Goal: Information Seeking & Learning: Learn about a topic

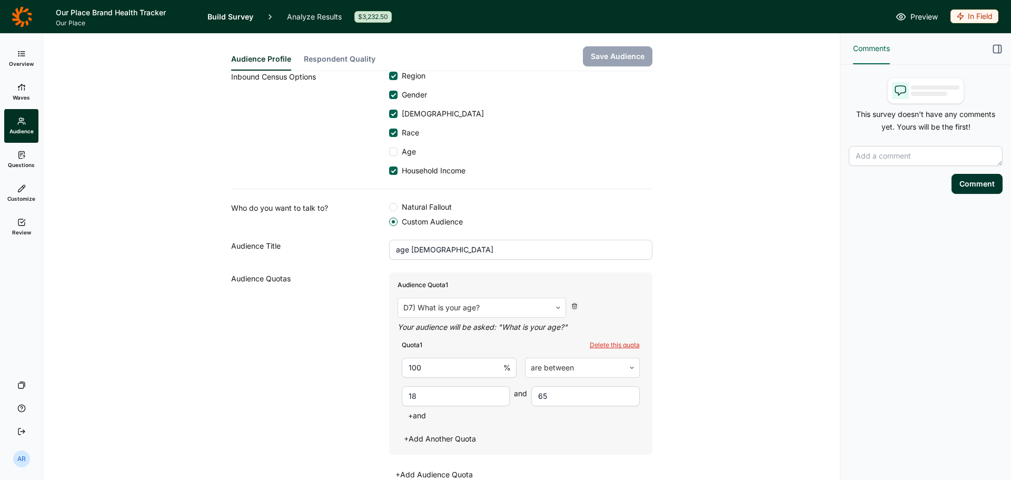
scroll to position [122, 0]
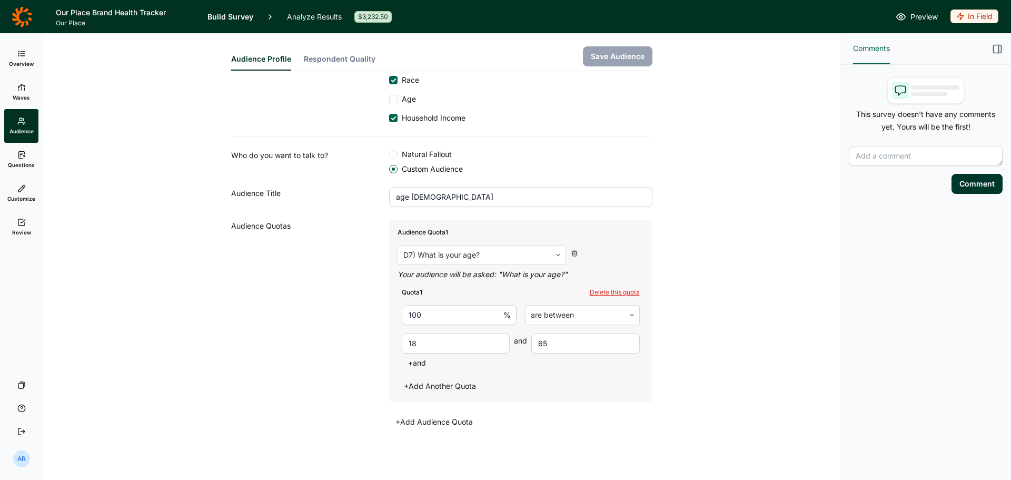
click at [24, 43] on link "Overview" at bounding box center [21, 59] width 34 height 34
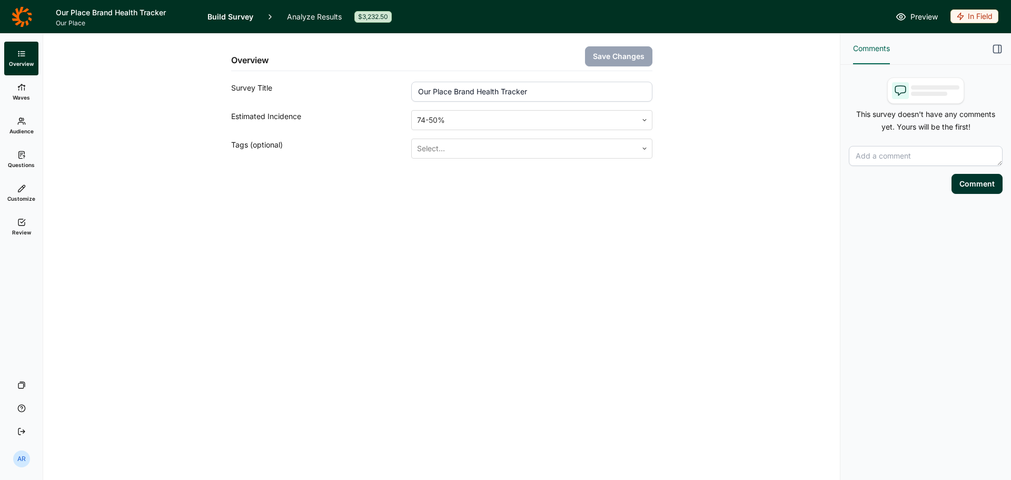
drag, startPoint x: 222, startPoint y: 16, endPoint x: 227, endPoint y: 16, distance: 5.3
click at [222, 16] on link "Build Survey" at bounding box center [230, 16] width 46 height 33
click at [24, 15] on icon at bounding box center [22, 16] width 21 height 21
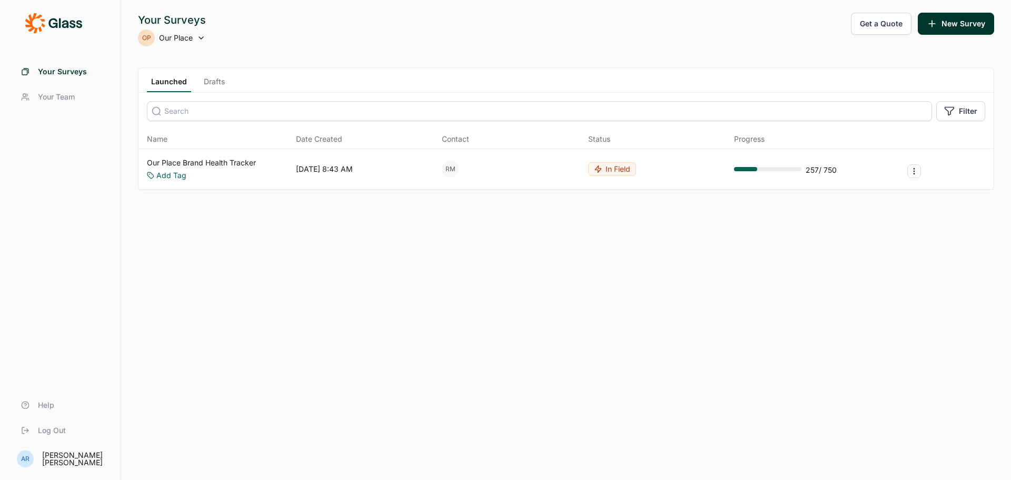
click at [205, 160] on link "Our Place Brand Health Tracker" at bounding box center [201, 162] width 109 height 11
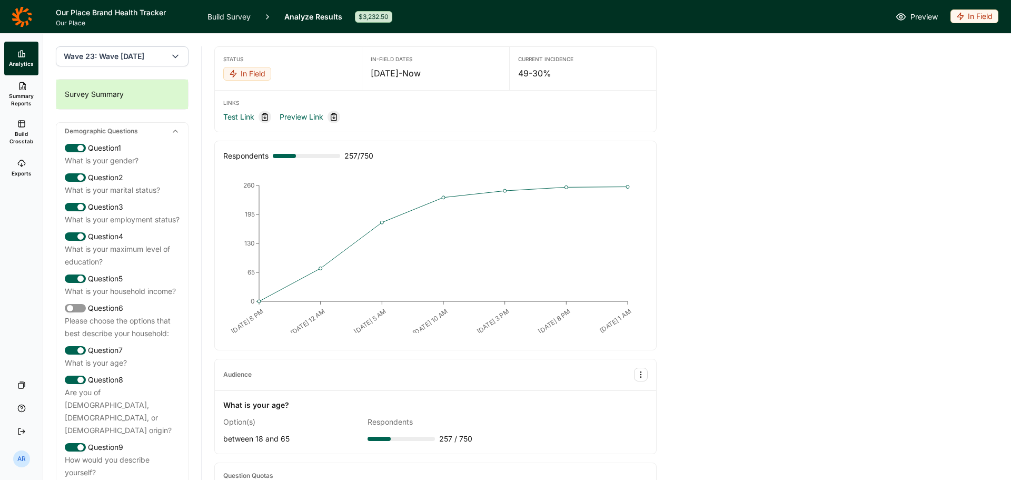
click at [234, 16] on link "Build Survey" at bounding box center [228, 16] width 43 height 33
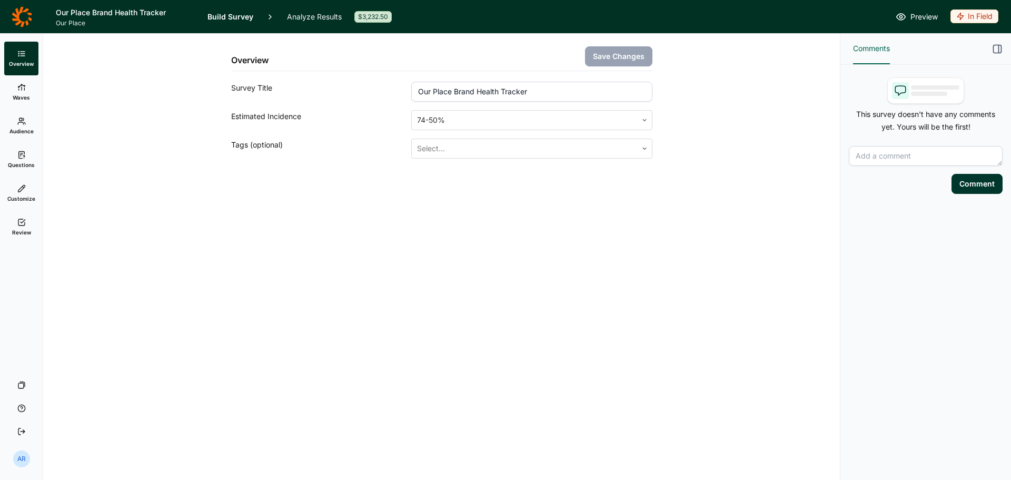
click at [314, 21] on link "Analyze Results" at bounding box center [314, 16] width 55 height 33
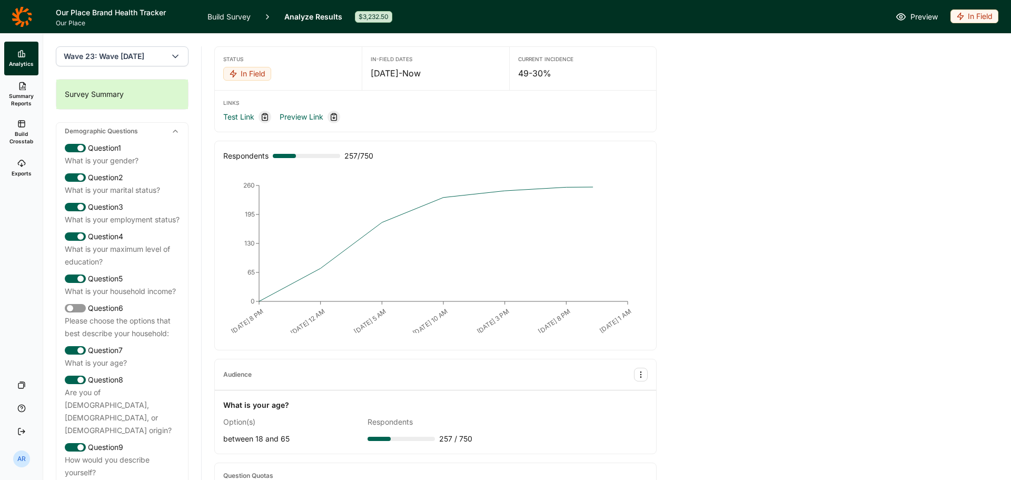
click at [215, 16] on link "Build Survey" at bounding box center [228, 16] width 43 height 33
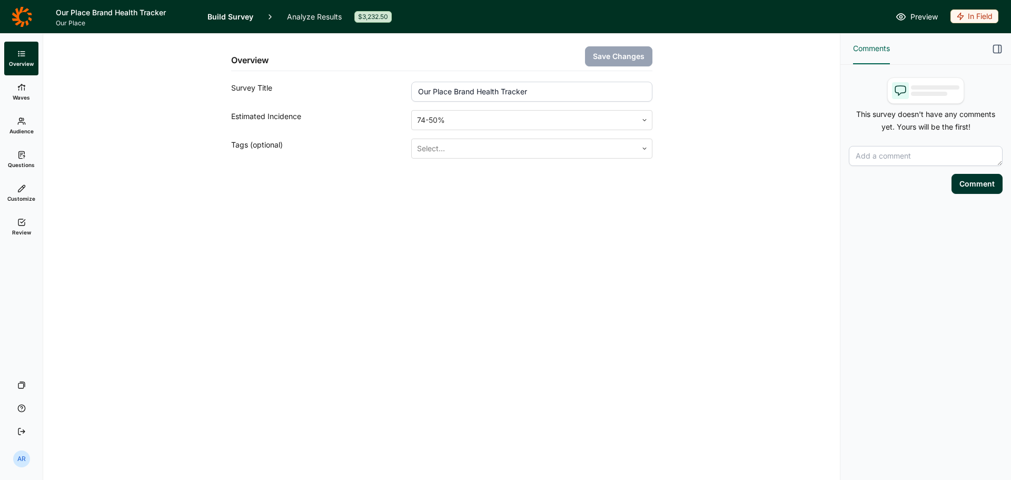
click at [17, 127] on span "Audience" at bounding box center [21, 130] width 24 height 7
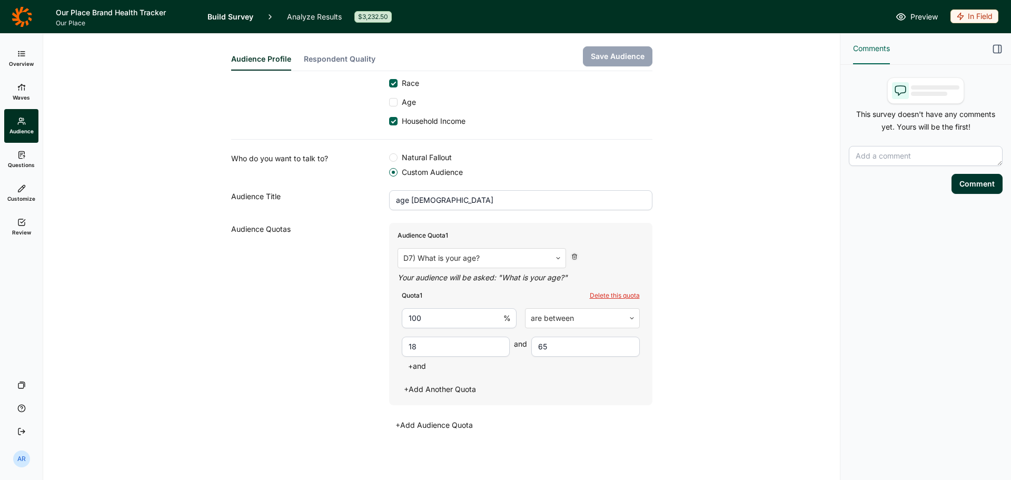
scroll to position [122, 0]
click at [347, 60] on button "Respondent Quality" at bounding box center [340, 62] width 72 height 17
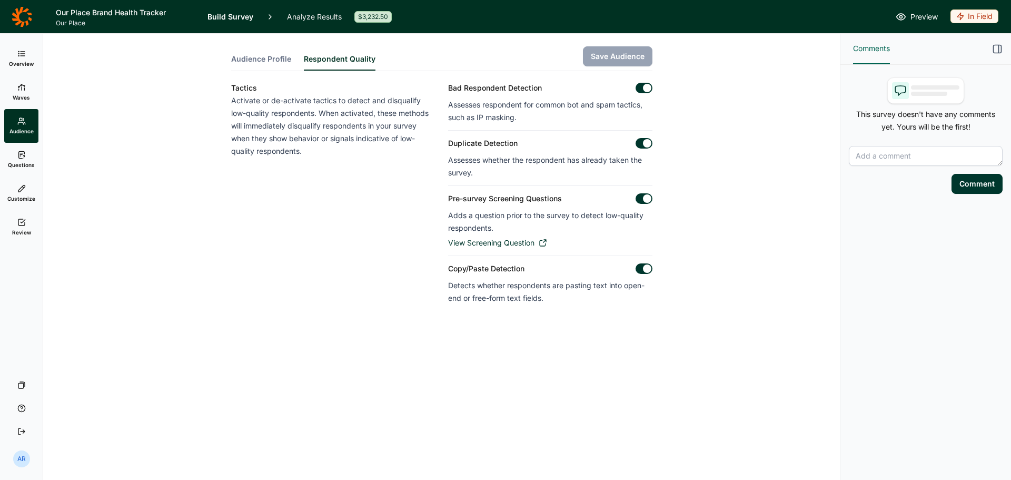
click at [277, 62] on span "Audience Profile" at bounding box center [261, 59] width 60 height 11
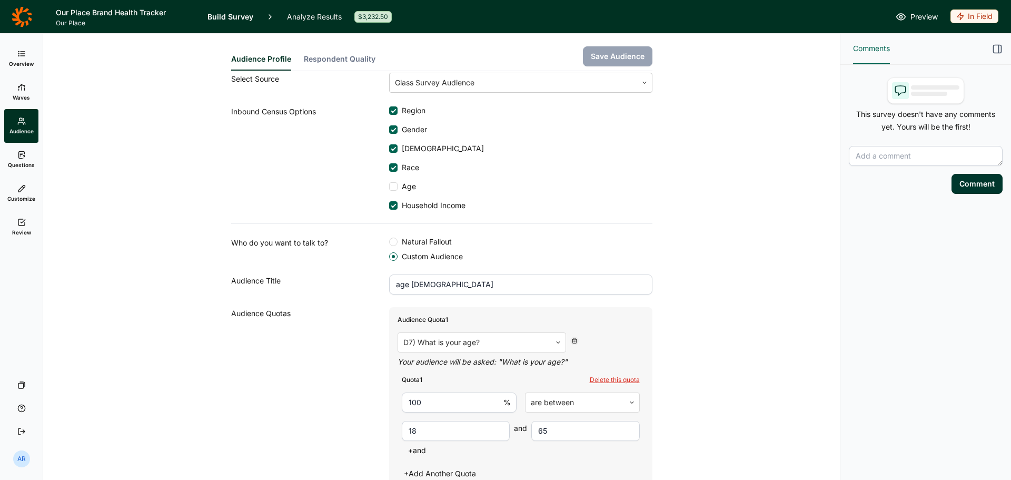
scroll to position [122, 0]
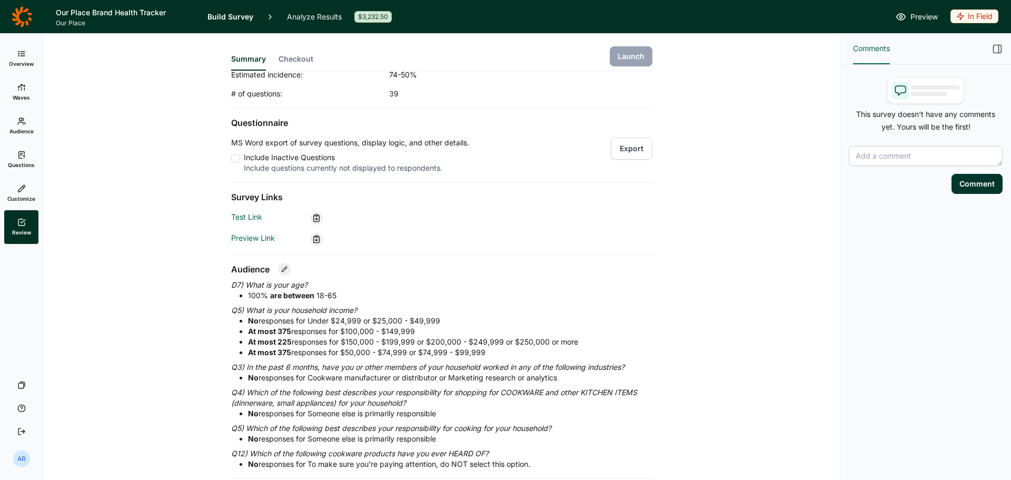
scroll to position [158, 0]
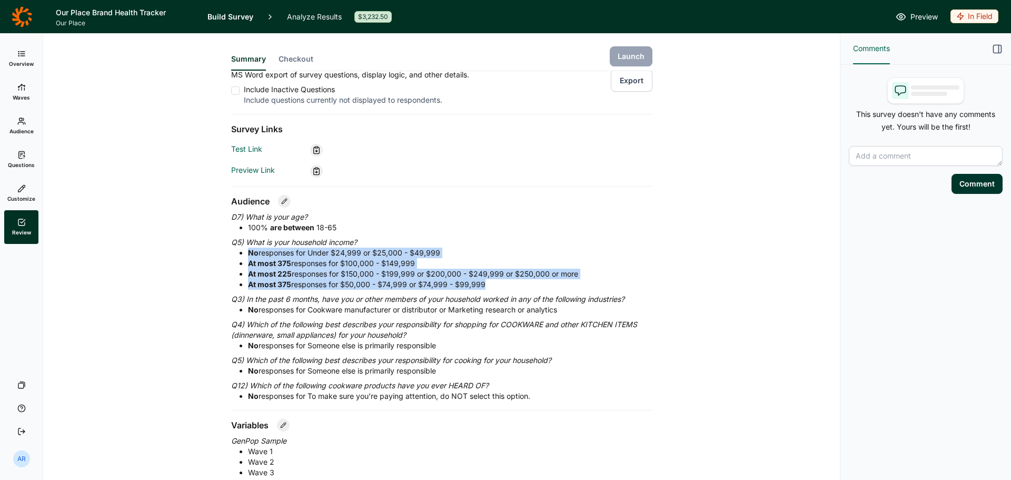
drag, startPoint x: 435, startPoint y: 283, endPoint x: 236, endPoint y: 252, distance: 202.0
click at [236, 209] on ul "No responses for Under $24,999 or $25,000 - $49,999 At most 375 responses for $…" at bounding box center [441, 268] width 421 height 42
copy ul "No responses for Under $24,999 or $25,000 - $49,999 At most 375 responses for $…"
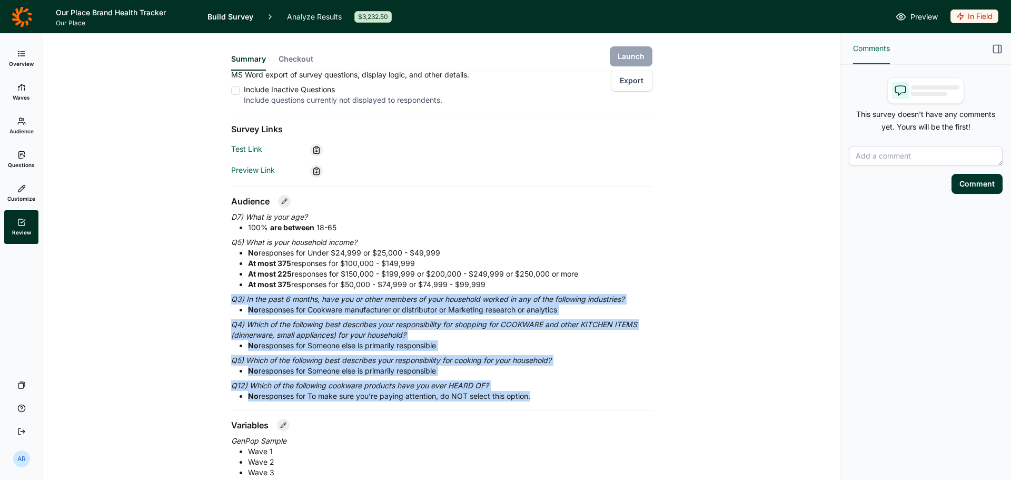
drag, startPoint x: 223, startPoint y: 300, endPoint x: 550, endPoint y: 399, distance: 341.1
click at [466, 209] on div "Summary Checkout Launch Overview Title: Our Place Brand Health Tracker Wave: Wa…" at bounding box center [441, 446] width 771 height 1141
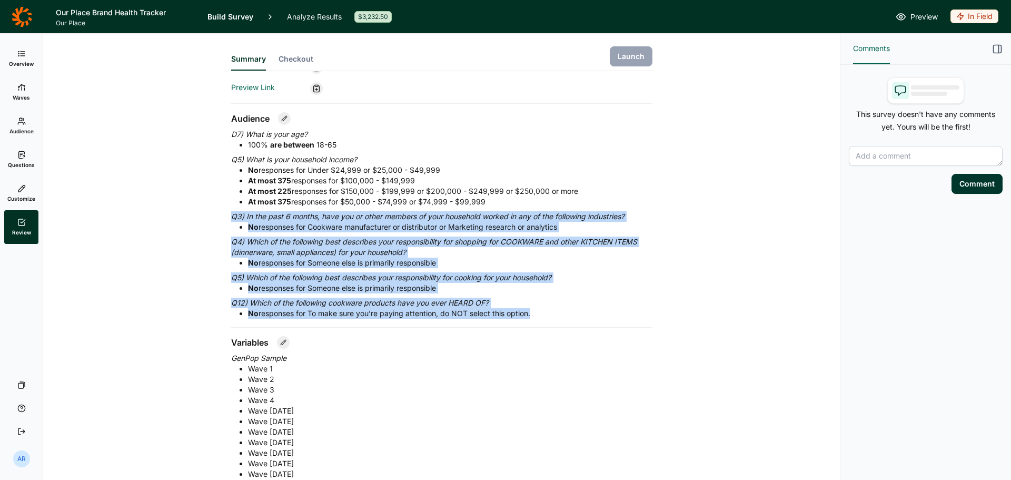
scroll to position [263, 0]
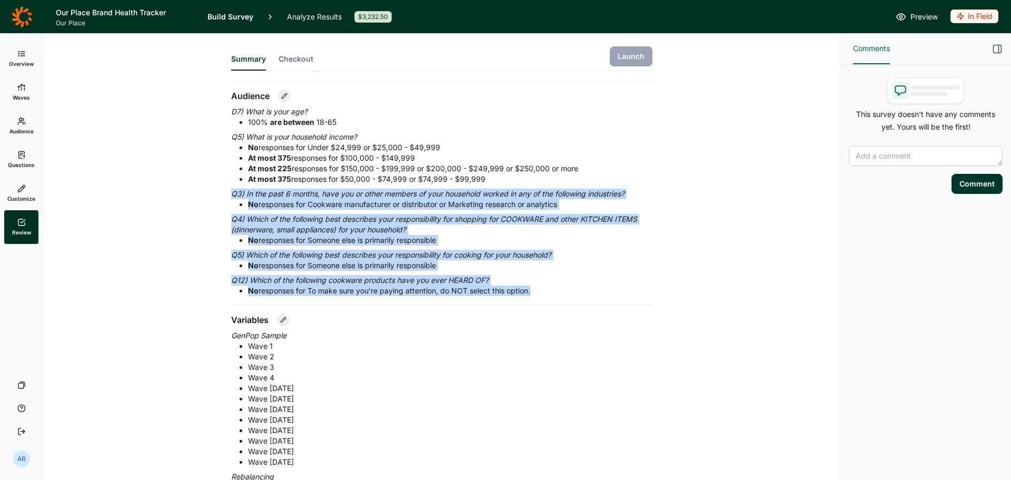
copy div "Q3) In the past 6 months, have you or other members of your household worked in…"
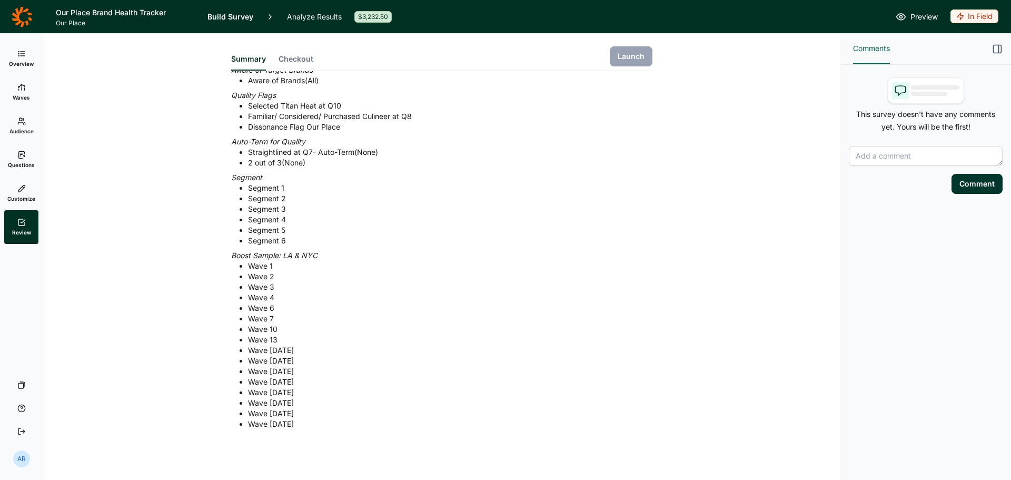
scroll to position [590, 0]
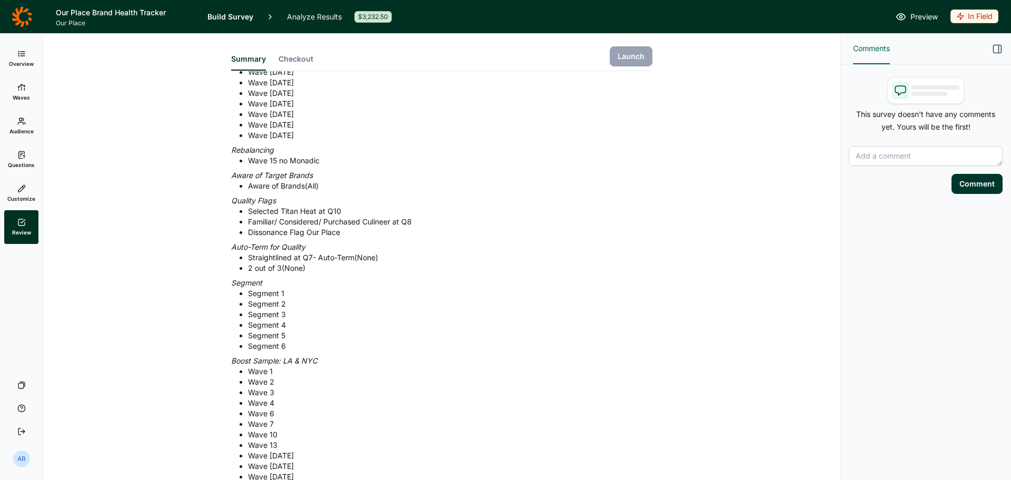
drag, startPoint x: 308, startPoint y: 266, endPoint x: 217, endPoint y: 247, distance: 92.5
click at [217, 209] on div "Summary Checkout Launch Overview Title: Our Place Brand Health Tracker Wave: Wa…" at bounding box center [441, 14] width 771 height 1141
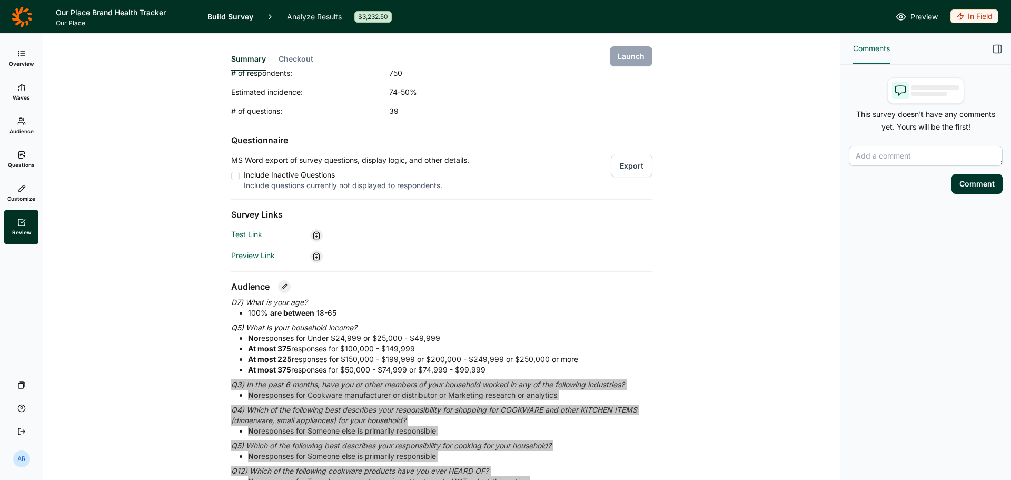
scroll to position [0, 0]
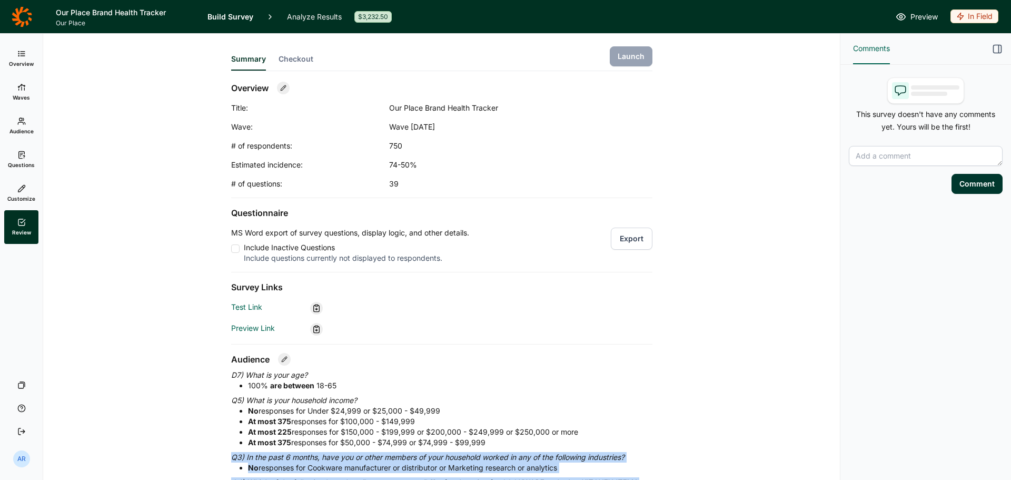
click at [23, 125] on link "Audience" at bounding box center [21, 126] width 34 height 34
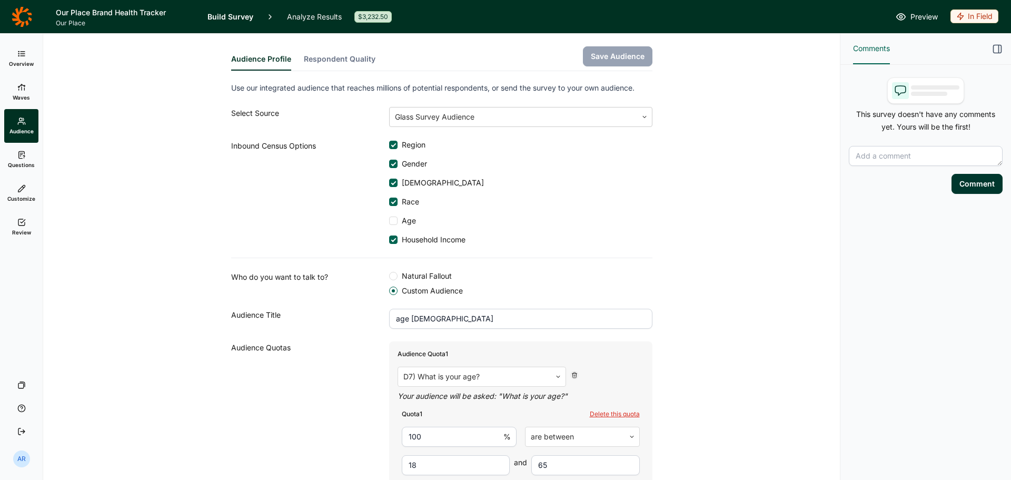
click at [27, 161] on link "Questions" at bounding box center [21, 160] width 34 height 34
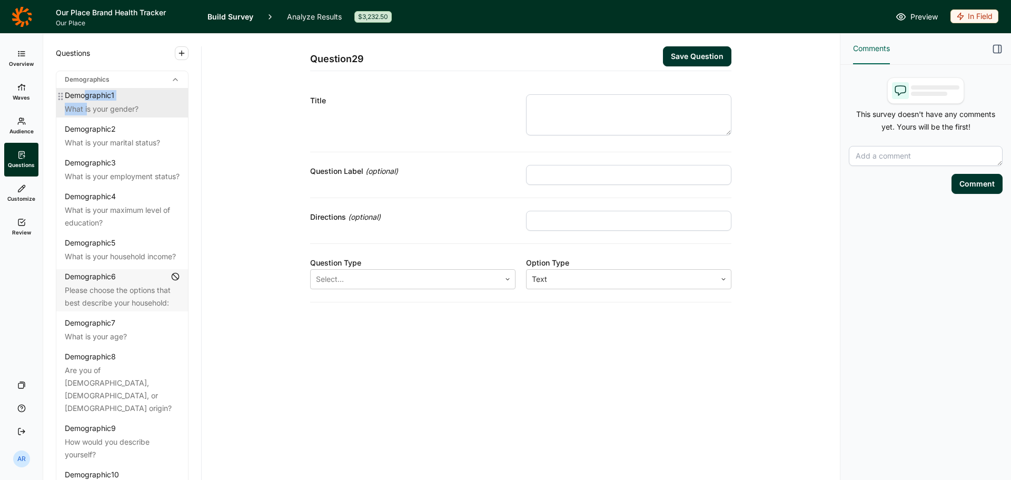
click at [87, 103] on div "Demographic 1 What is your gender?" at bounding box center [122, 102] width 132 height 29
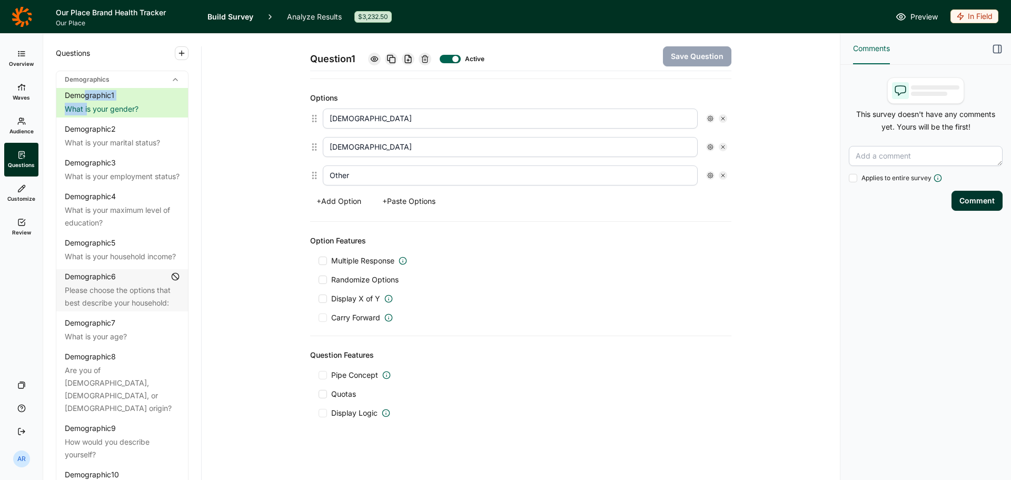
scroll to position [265, 0]
click at [123, 144] on div "What is your marital status?" at bounding box center [122, 142] width 115 height 13
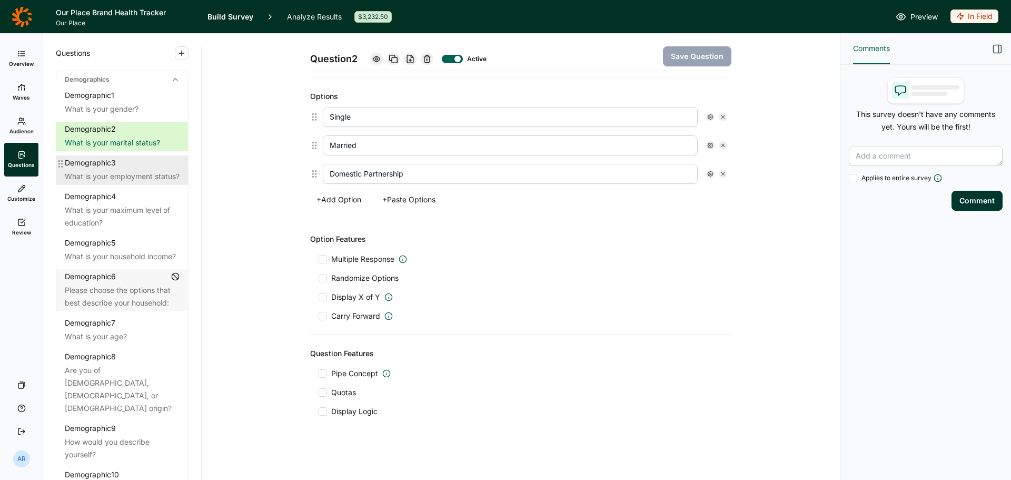
click at [134, 164] on div "Demographic 3" at bounding box center [122, 162] width 115 height 11
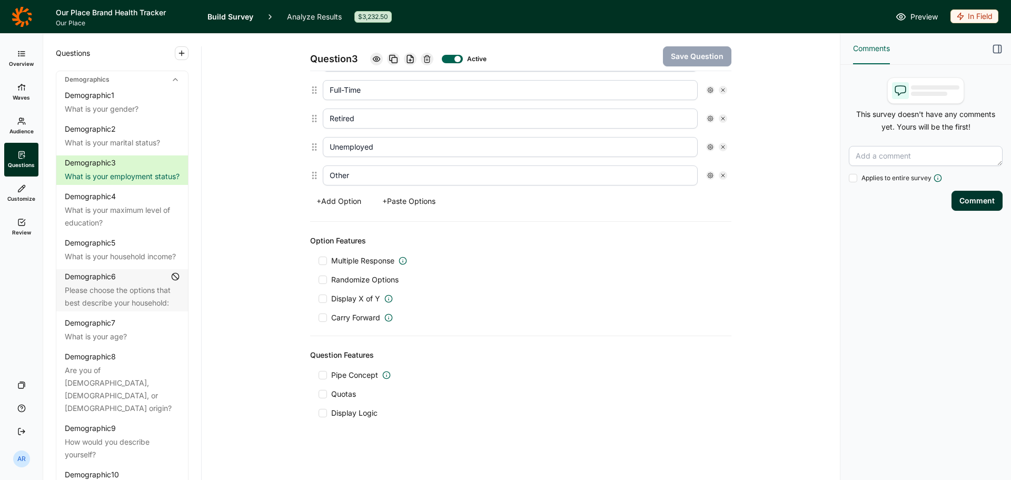
scroll to position [350, 0]
click at [124, 209] on div "What is your maximum level of education?" at bounding box center [122, 216] width 115 height 25
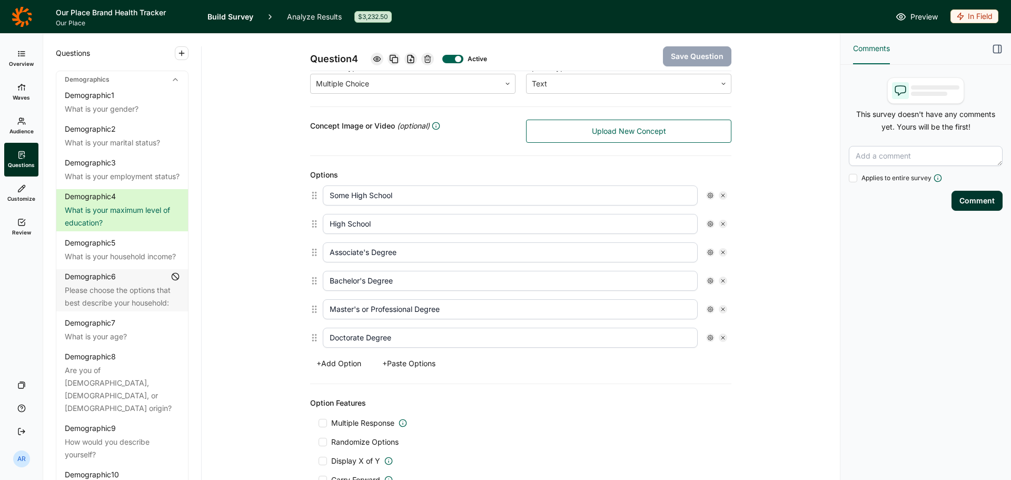
scroll to position [87, 0]
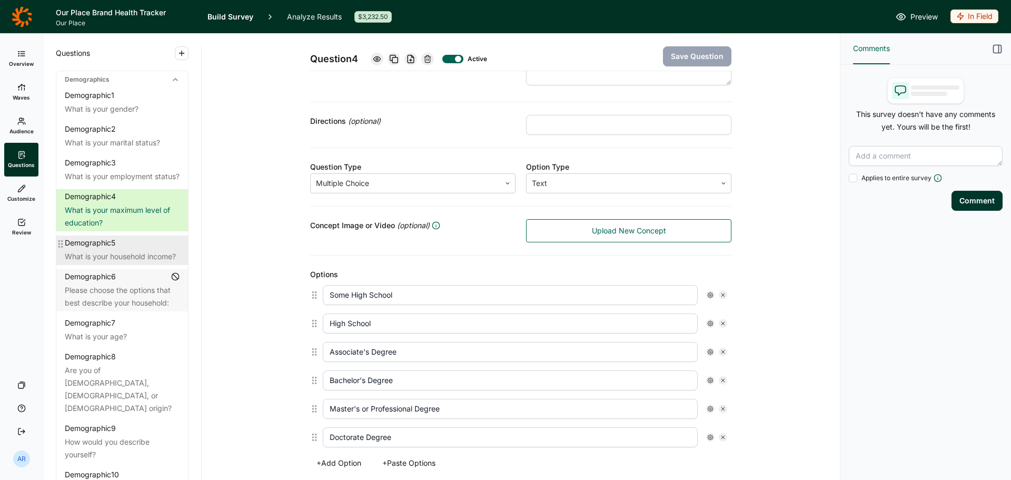
click at [115, 209] on div "What is your household income?" at bounding box center [122, 256] width 115 height 13
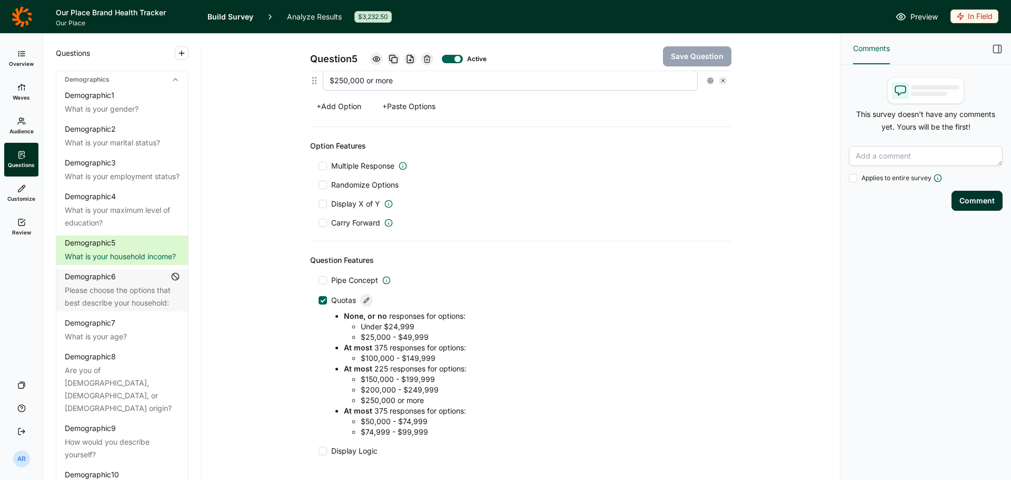
scroll to position [540, 0]
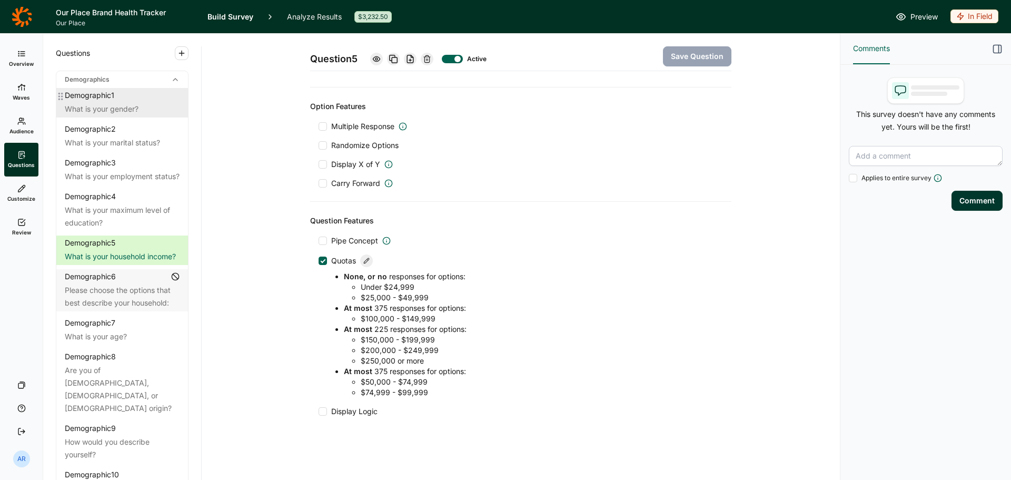
click at [124, 104] on div "What is your gender?" at bounding box center [122, 109] width 115 height 13
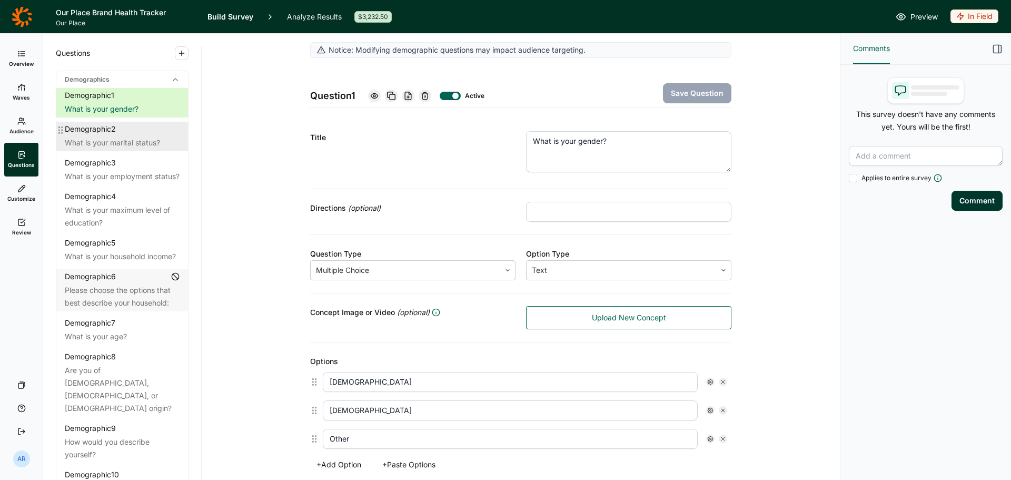
click at [112, 140] on div "What is your marital status?" at bounding box center [122, 142] width 115 height 13
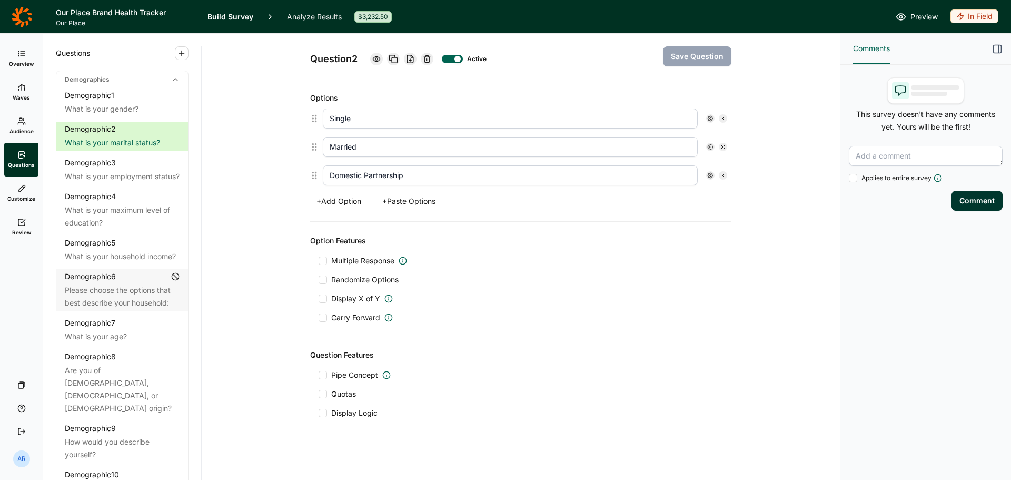
scroll to position [265, 0]
click at [124, 178] on div "What is your employment status?" at bounding box center [122, 176] width 115 height 13
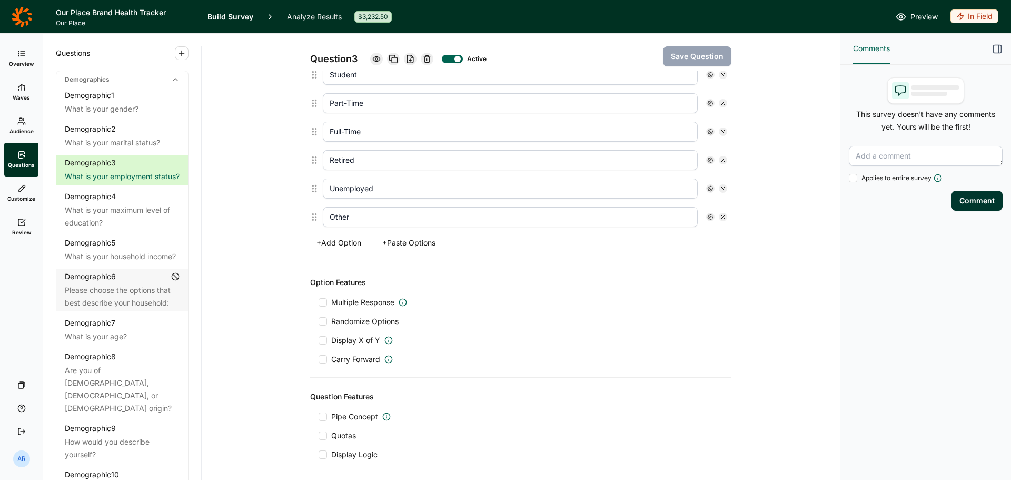
scroll to position [350, 0]
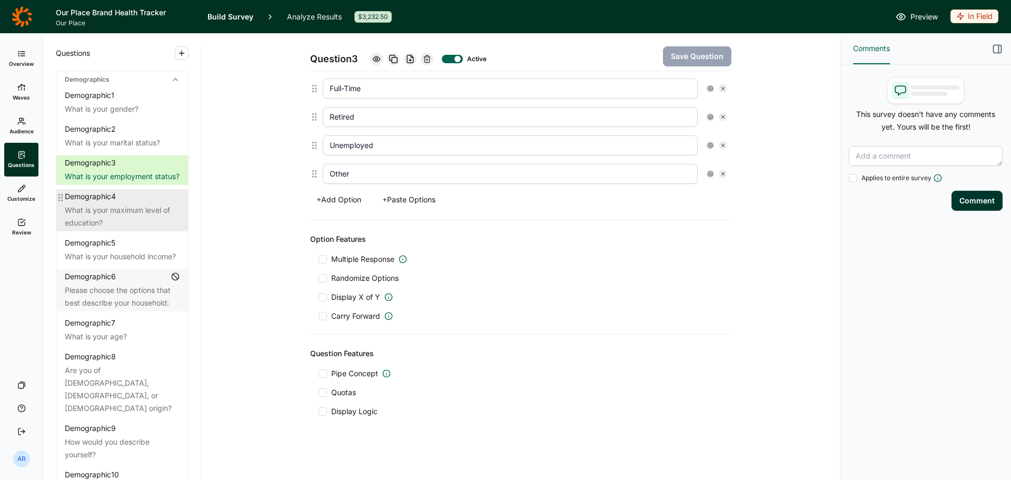
click at [106, 209] on div "What is your maximum level of education?" at bounding box center [122, 216] width 115 height 25
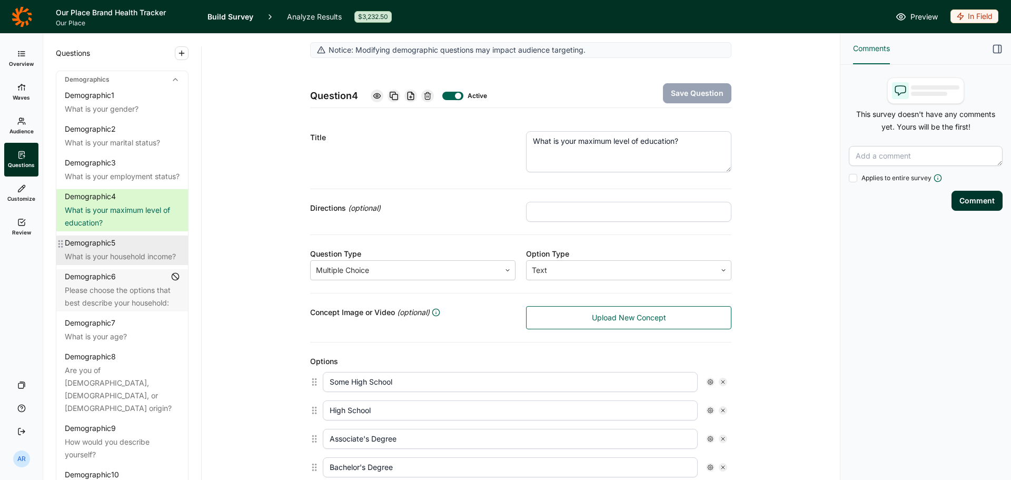
click at [136, 209] on div "What is your household income?" at bounding box center [122, 256] width 115 height 13
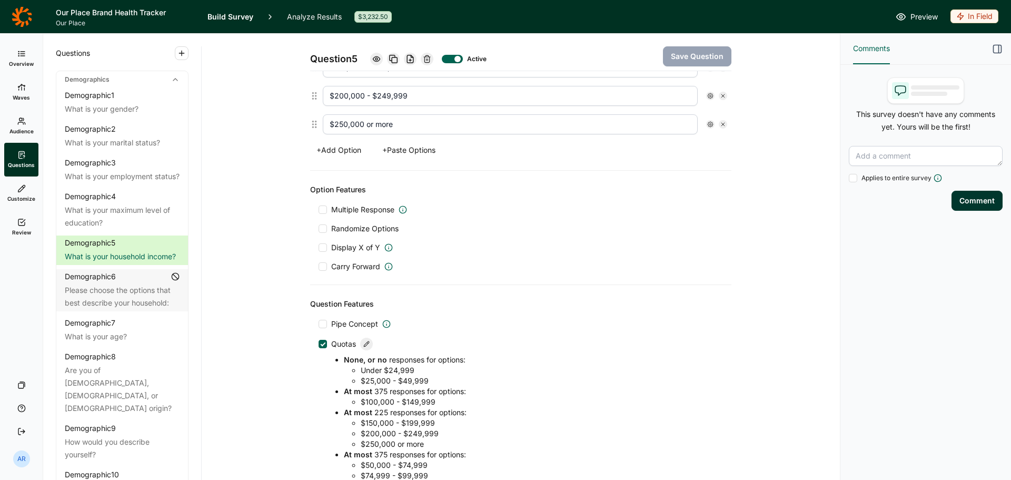
scroll to position [540, 0]
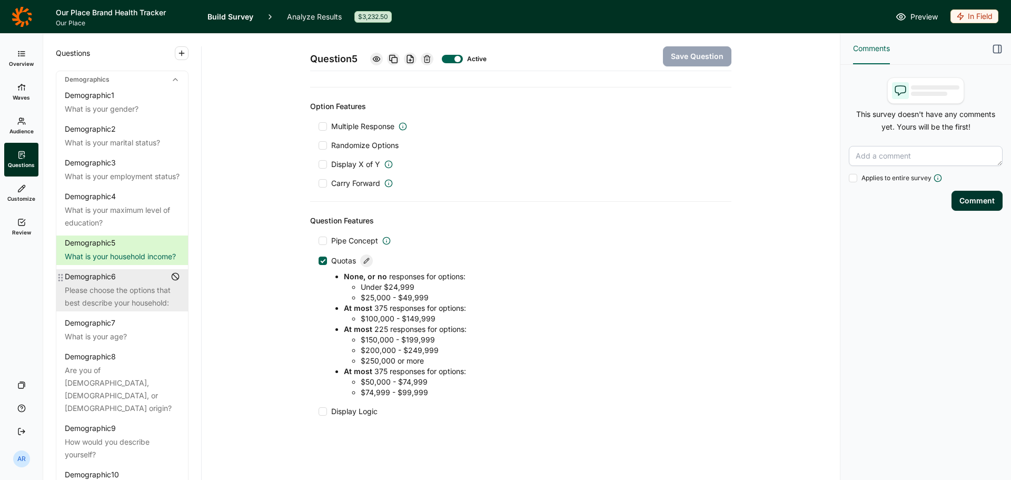
click at [89, 209] on div "Please choose the options that best describe your household:" at bounding box center [122, 296] width 115 height 25
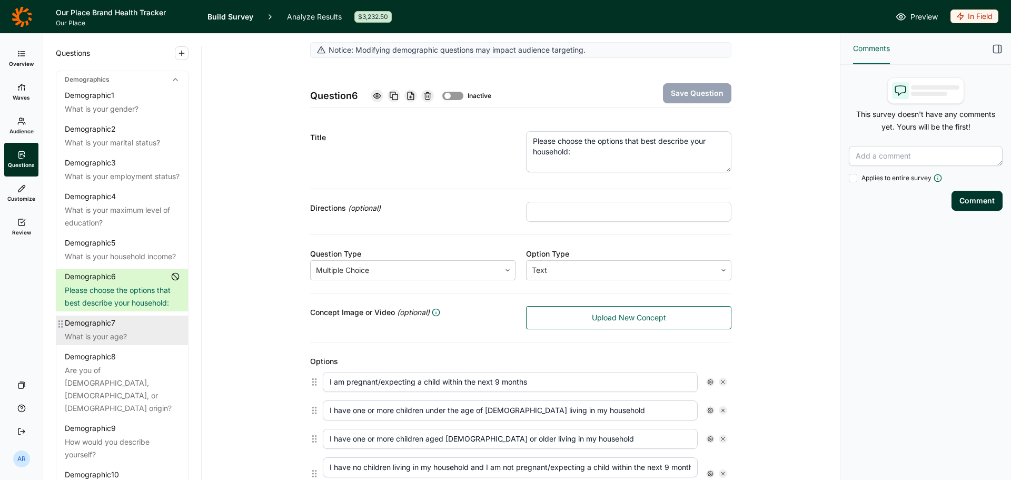
click at [102, 209] on div "What is your age?" at bounding box center [122, 336] width 115 height 13
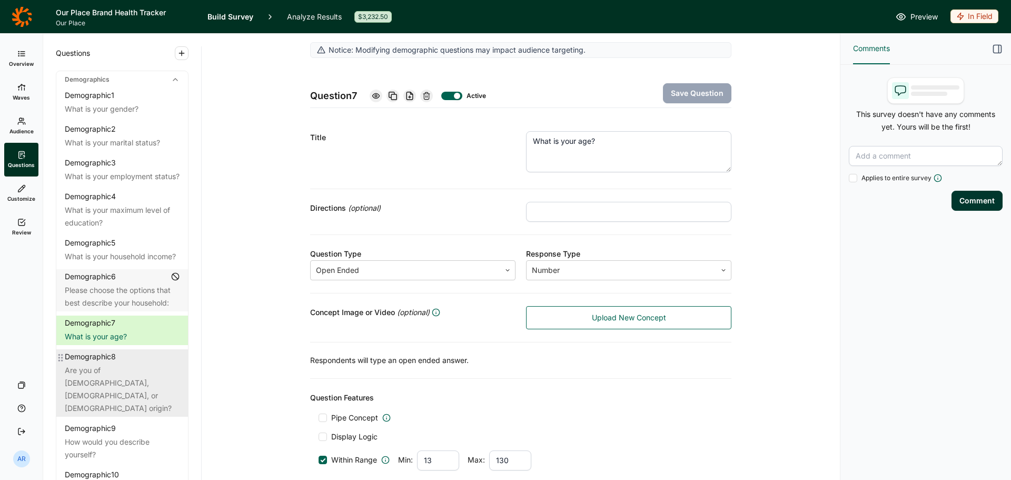
click at [99, 209] on div "Are you of [DEMOGRAPHIC_DATA], [DEMOGRAPHIC_DATA], or [DEMOGRAPHIC_DATA] origin?" at bounding box center [122, 389] width 115 height 51
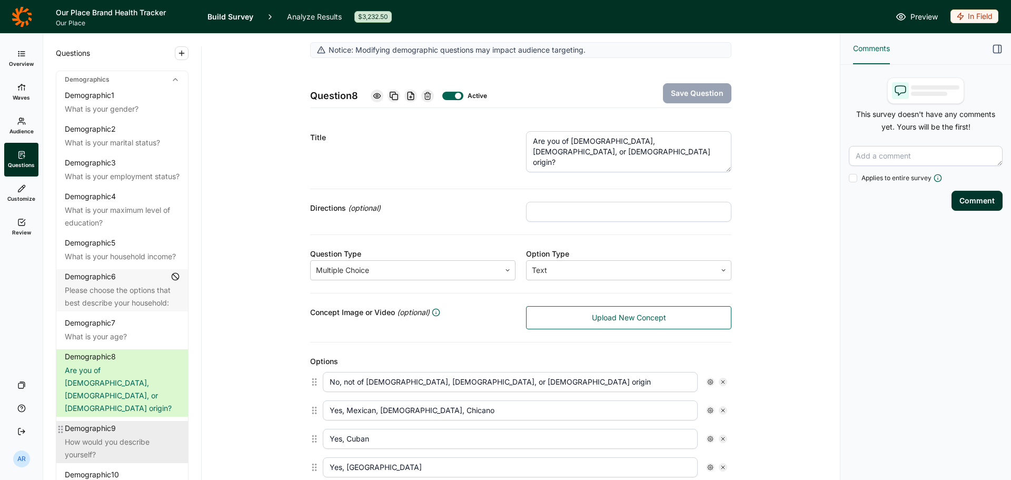
click at [99, 209] on div "How would you describe yourself?" at bounding box center [122, 447] width 115 height 25
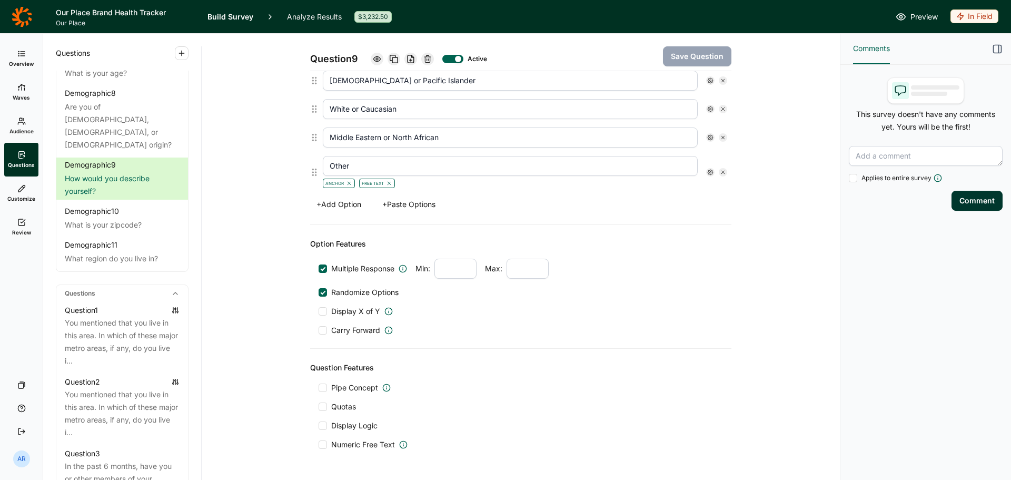
scroll to position [420, 0]
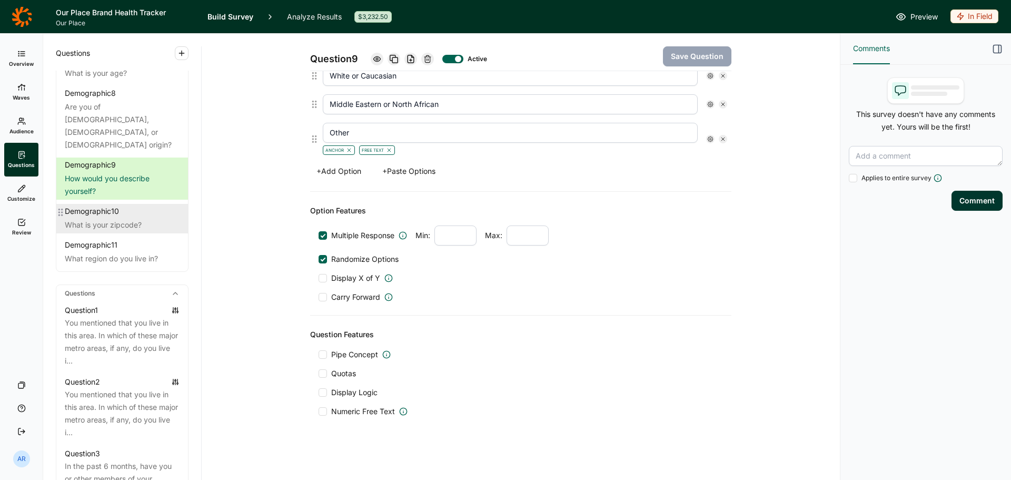
click at [107, 209] on div "Demographic 10" at bounding box center [92, 211] width 54 height 11
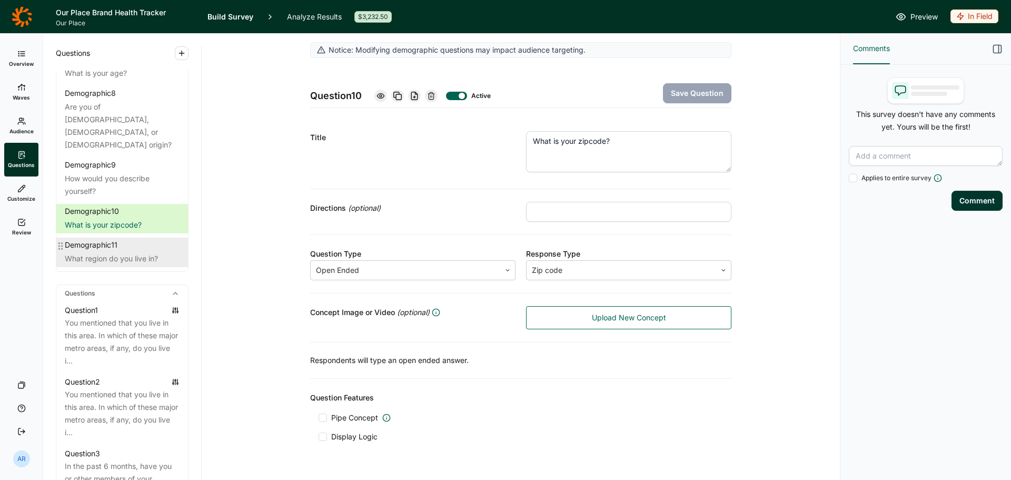
click at [122, 209] on div "What region do you live in?" at bounding box center [122, 258] width 115 height 13
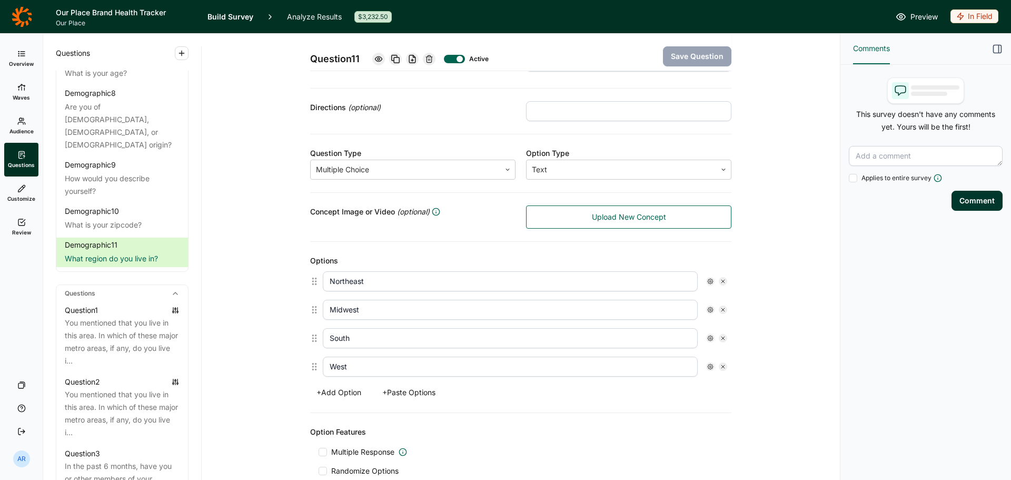
scroll to position [293, 0]
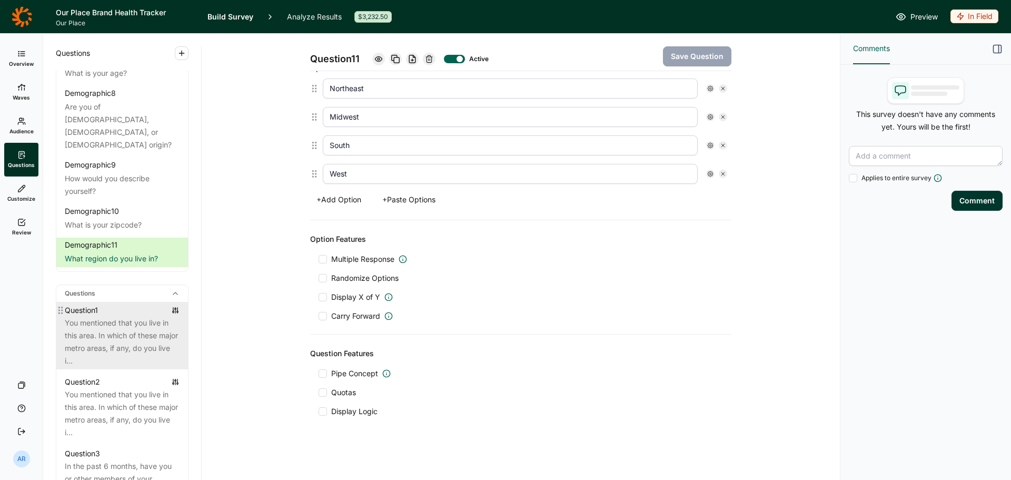
click at [113, 209] on div "You mentioned that you live in this area. In which of these major metro areas, …" at bounding box center [122, 341] width 115 height 51
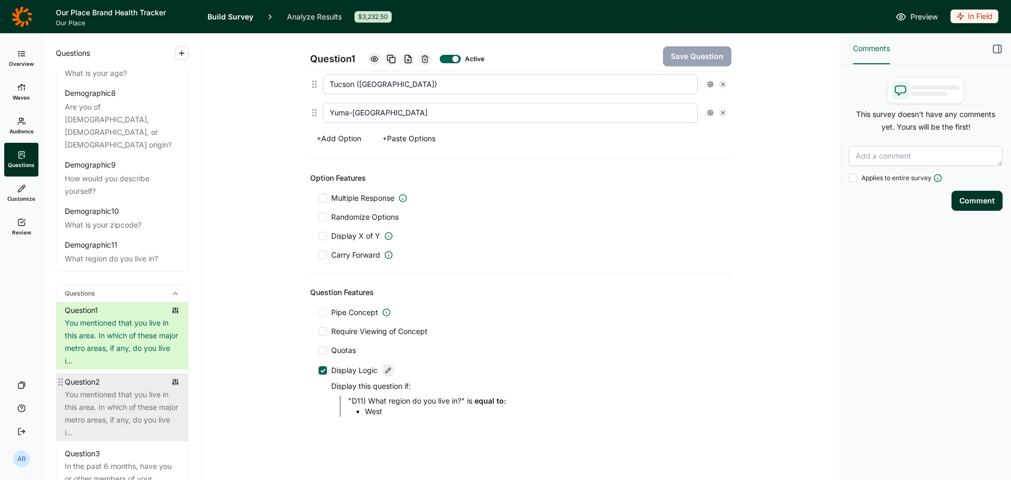
scroll to position [369, 0]
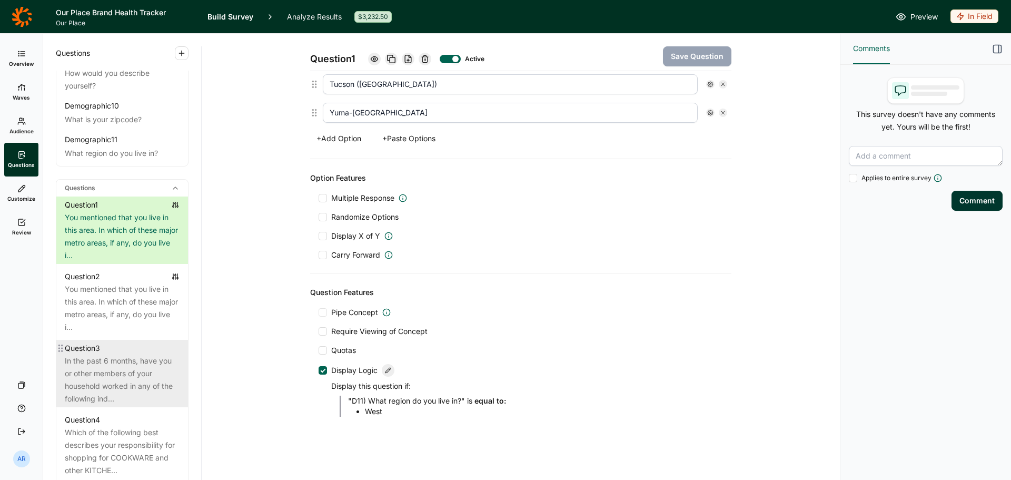
click at [105, 209] on div "In the past 6 months, have you or other members of your household worked in any…" at bounding box center [122, 379] width 115 height 51
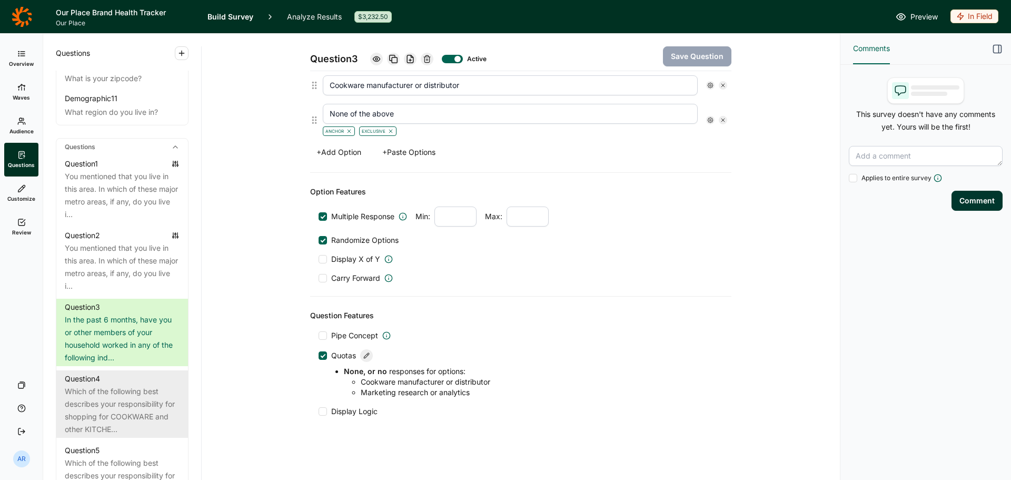
scroll to position [474, 0]
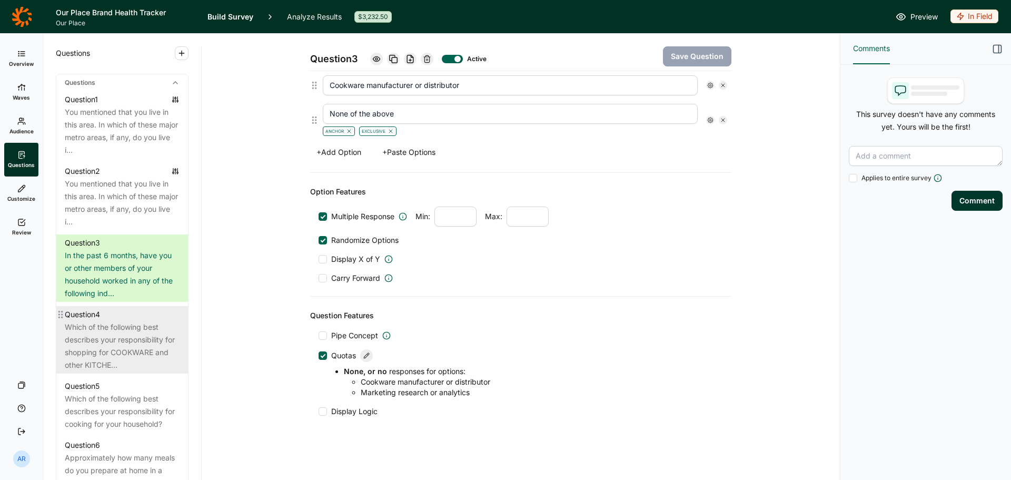
click at [111, 209] on div "Which of the following best describes your responsibility for shopping for COOK…" at bounding box center [122, 346] width 115 height 51
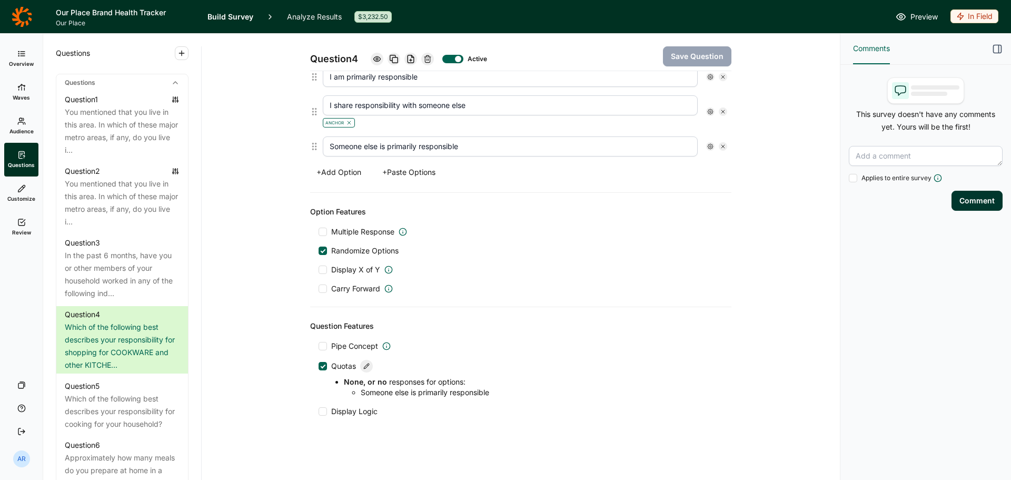
click at [3, 63] on ul "Overview Waves Audience Questions Customize Review" at bounding box center [21, 143] width 43 height 202
click at [23, 82] on link "Waves" at bounding box center [21, 92] width 34 height 34
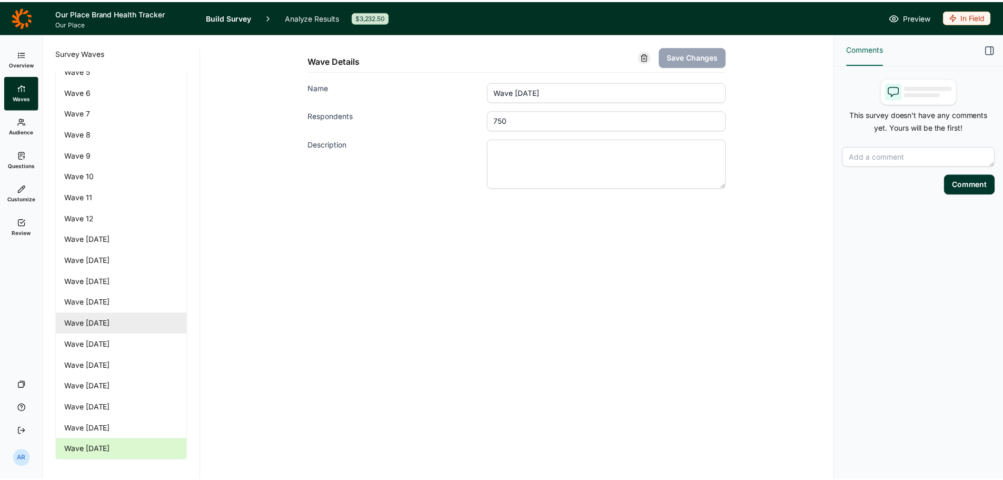
scroll to position [143, 0]
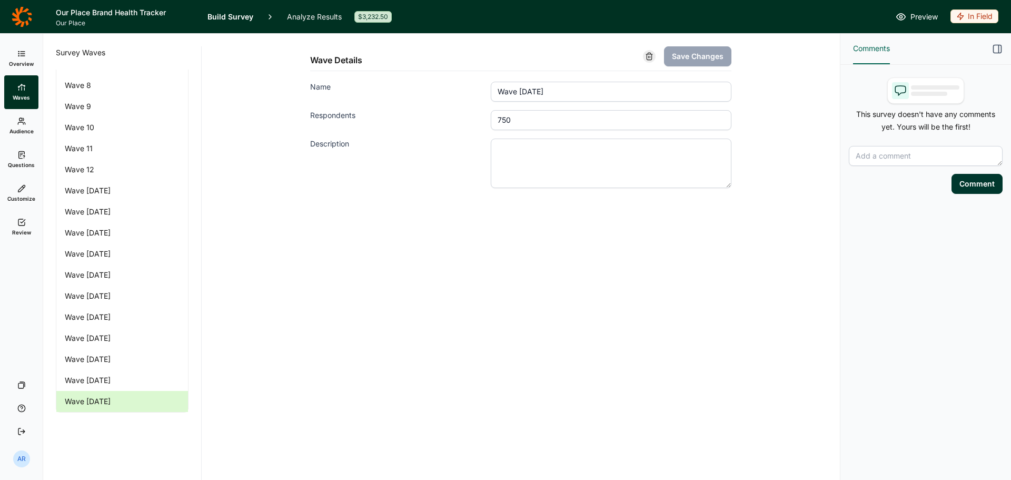
click at [140, 209] on link "Wave 23 September 2025" at bounding box center [122, 401] width 132 height 21
click at [14, 54] on link "Overview" at bounding box center [21, 59] width 34 height 34
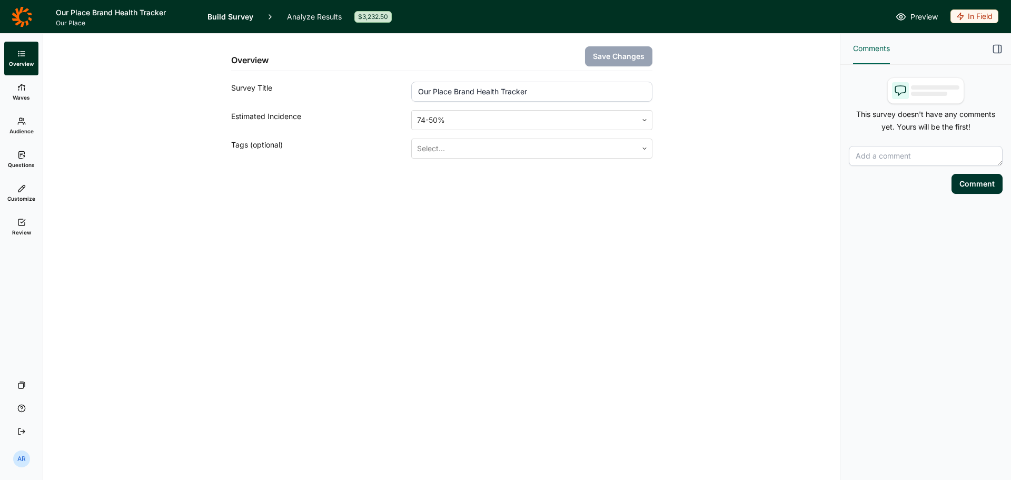
click at [313, 19] on link "Analyze Results" at bounding box center [314, 16] width 55 height 33
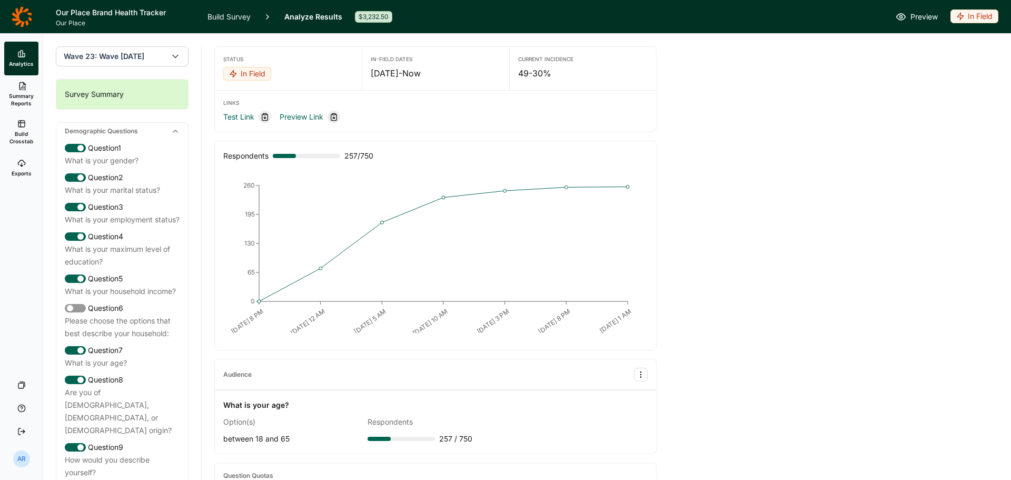
click at [144, 58] on span "Wave 23: Wave [DATE]" at bounding box center [104, 56] width 81 height 11
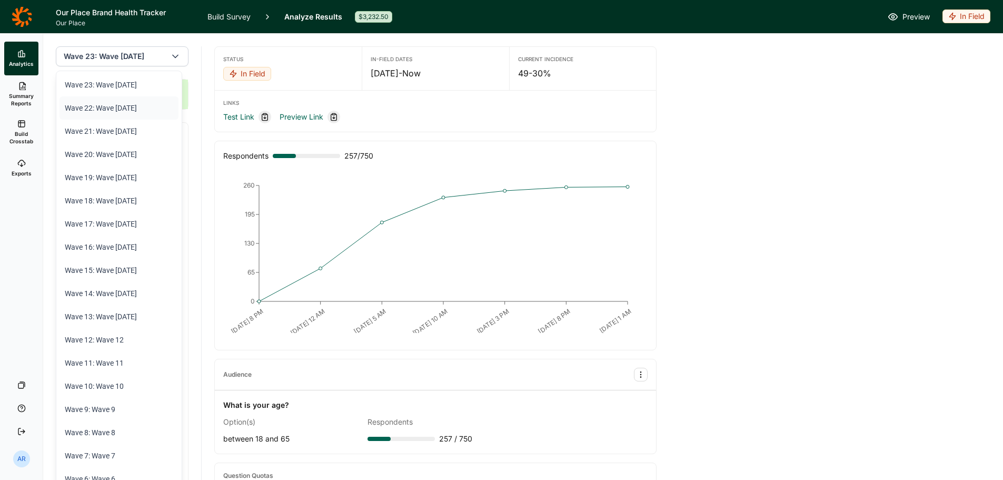
click at [148, 111] on li "Wave 22: Wave [DATE]" at bounding box center [118, 107] width 119 height 23
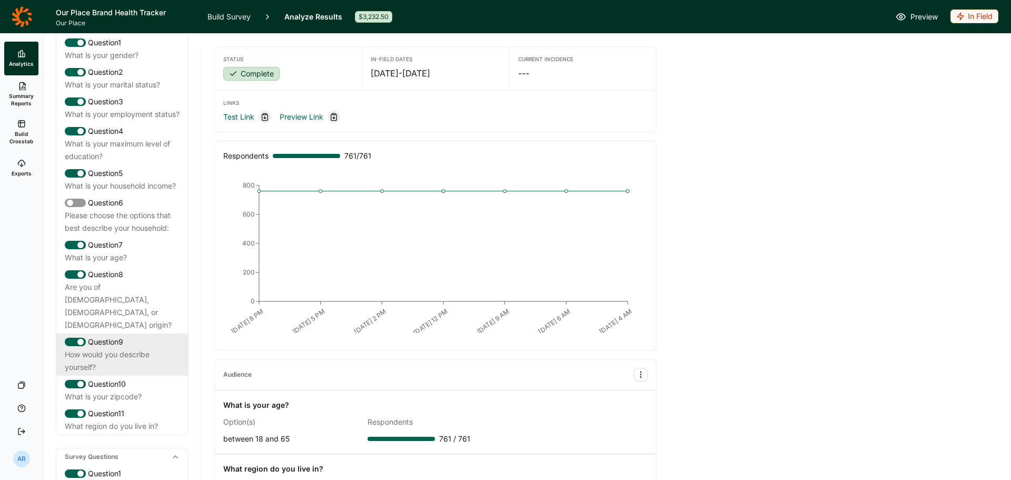
scroll to position [158, 0]
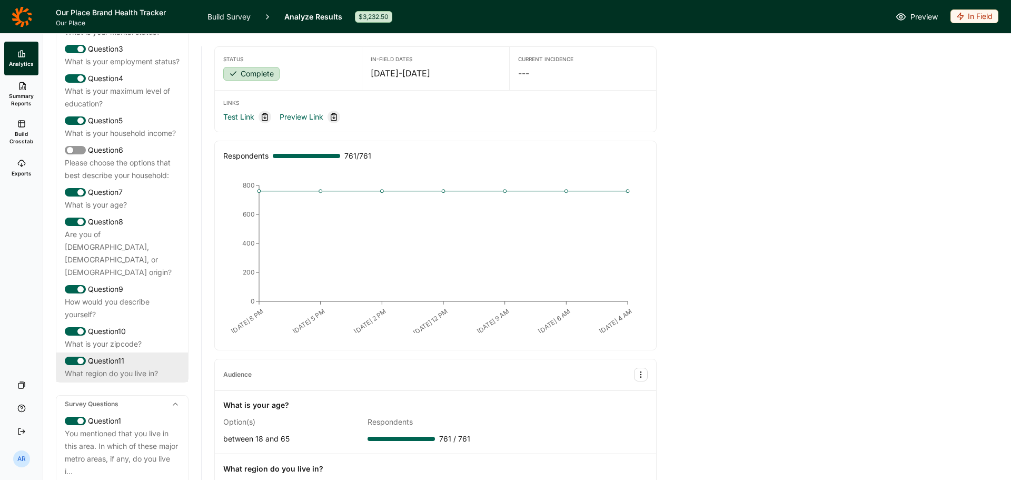
click at [130, 209] on div "Question 11" at bounding box center [122, 360] width 115 height 13
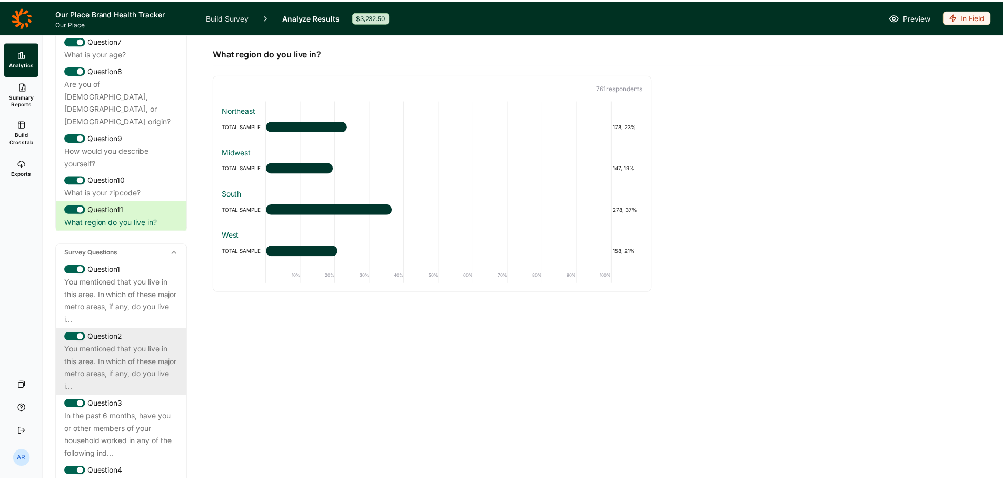
scroll to position [316, 0]
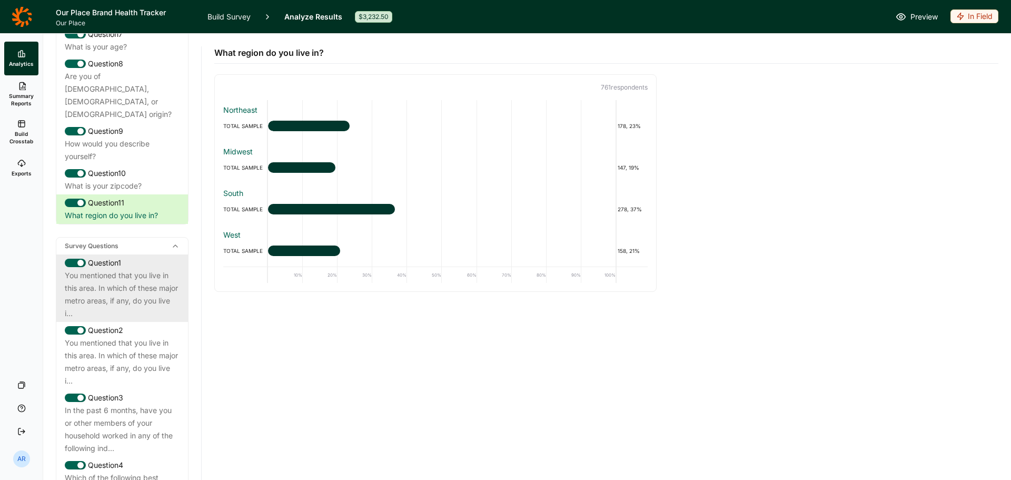
click at [132, 209] on div "You mentioned that you live in this area. In which of these major metro areas, …" at bounding box center [122, 294] width 115 height 51
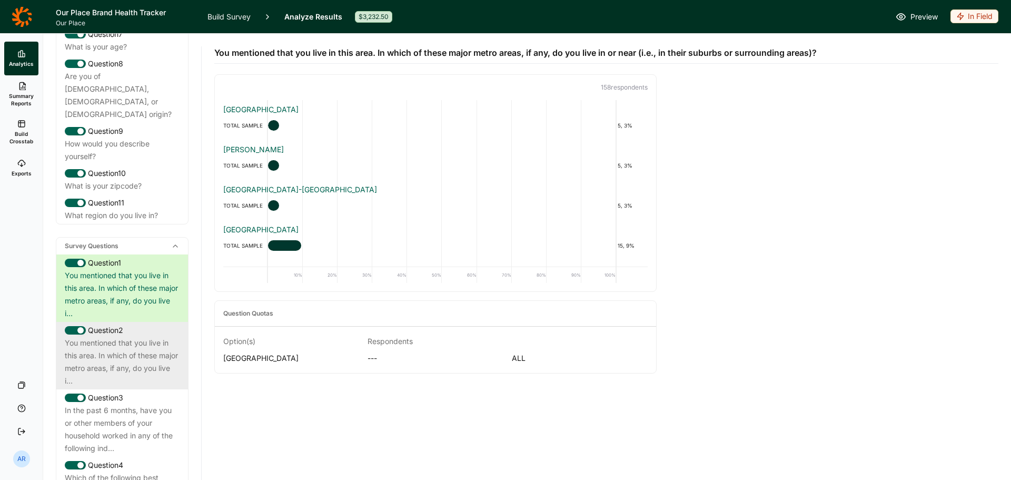
click at [130, 209] on div "You mentioned that you live in this area. In which of these major metro areas, …" at bounding box center [122, 361] width 115 height 51
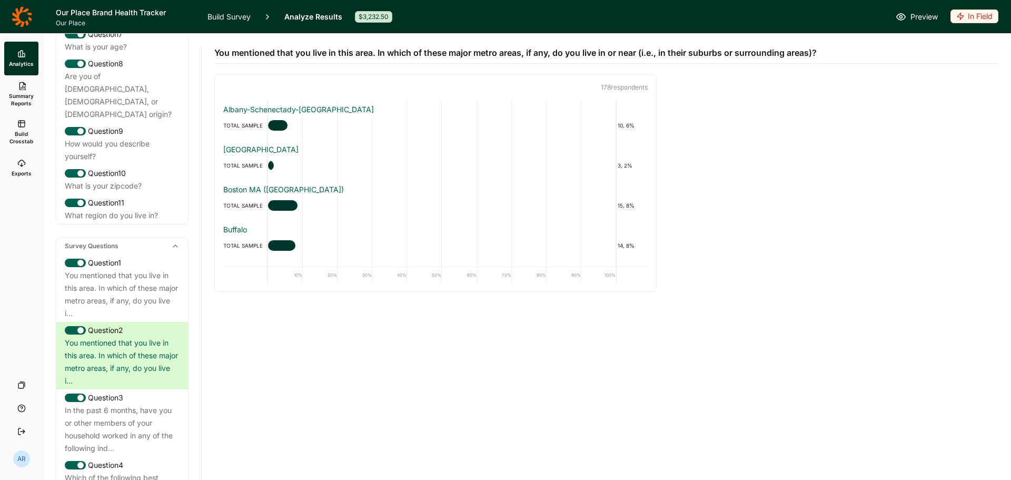
click at [21, 97] on span "Summary Reports" at bounding box center [21, 99] width 26 height 15
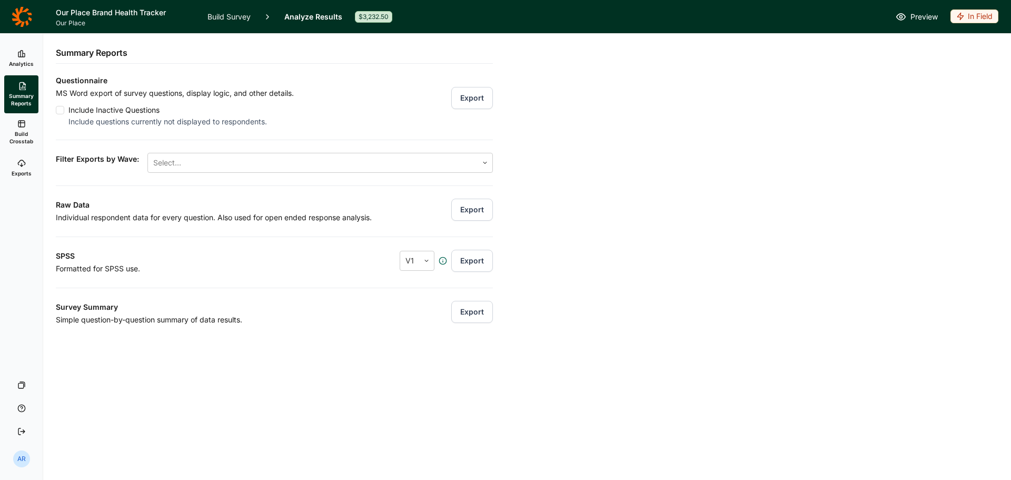
click at [22, 63] on span "Analytics" at bounding box center [21, 63] width 25 height 7
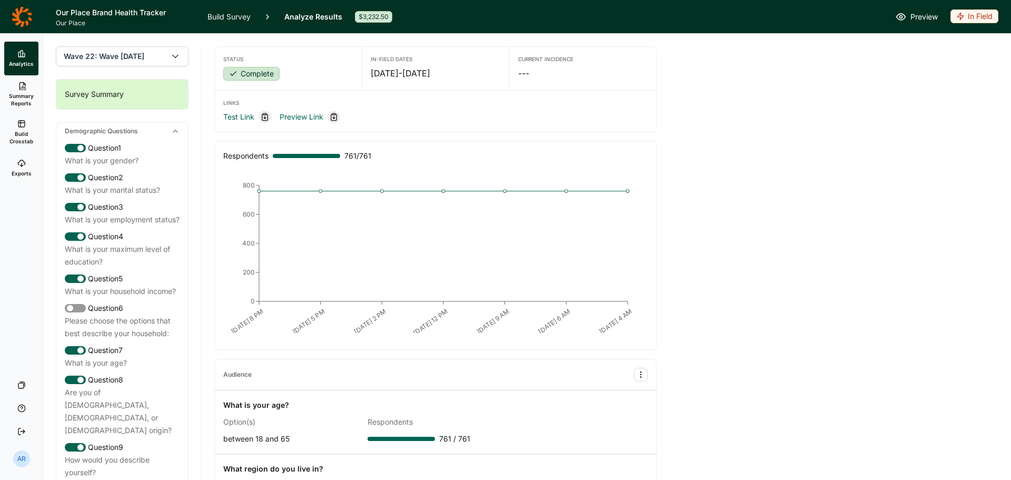
click at [144, 61] on span "Wave 22: Wave [DATE]" at bounding box center [104, 56] width 81 height 11
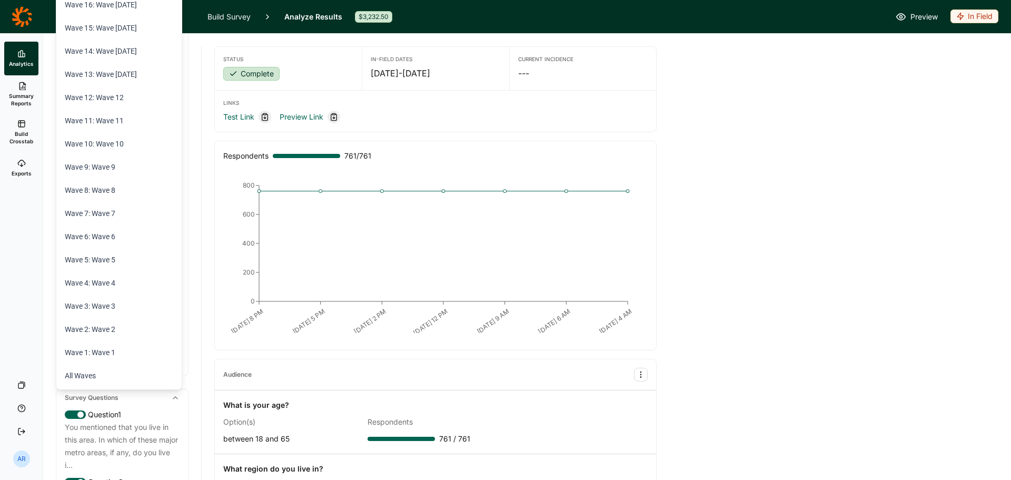
scroll to position [53, 0]
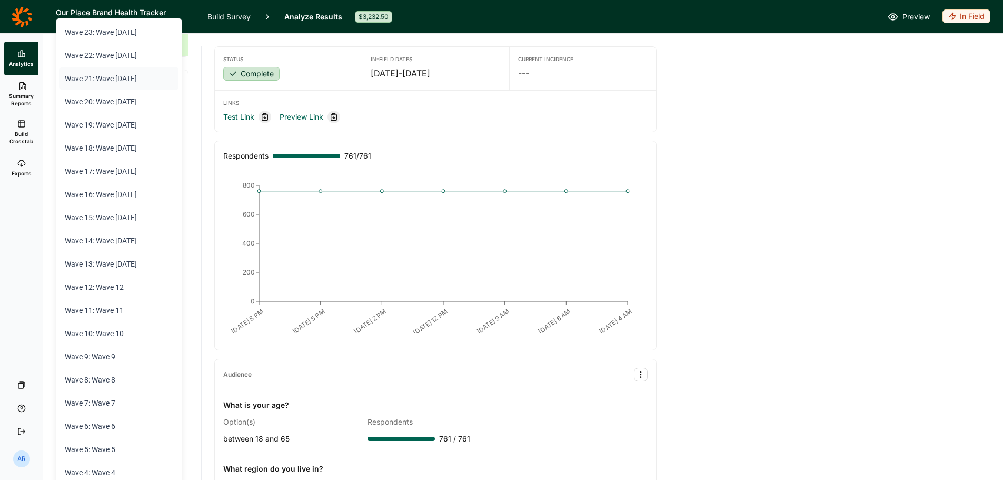
click at [142, 86] on li "Wave 21: Wave [DATE]" at bounding box center [118, 78] width 119 height 23
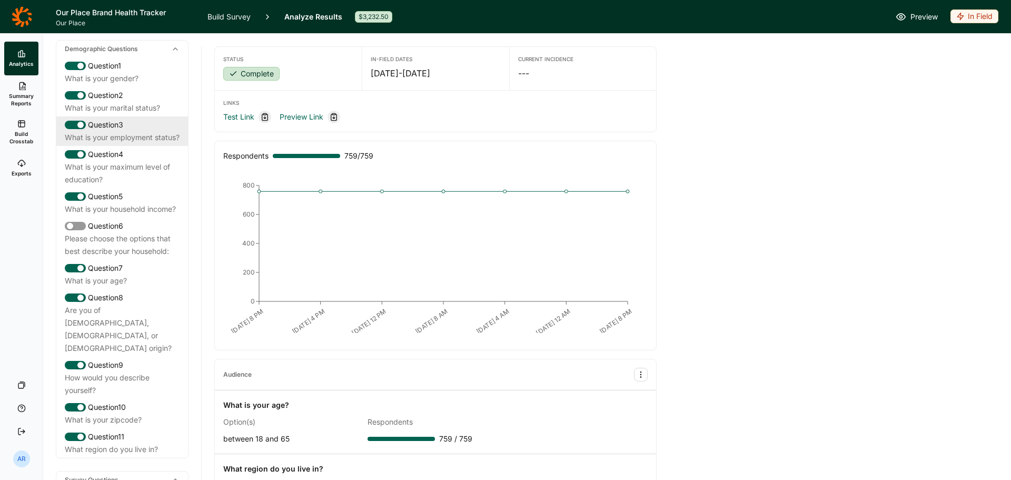
scroll to position [105, 0]
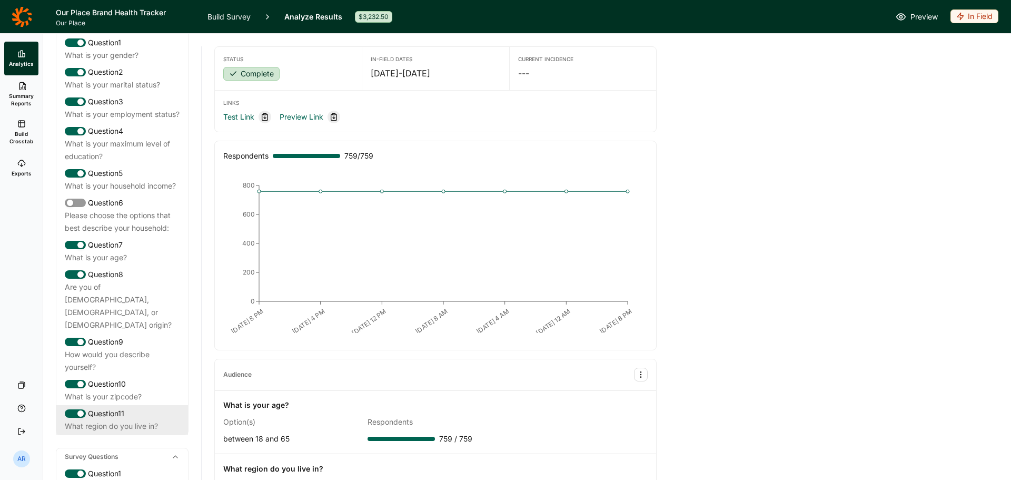
click at [136, 209] on div "What region do you live in?" at bounding box center [122, 426] width 115 height 13
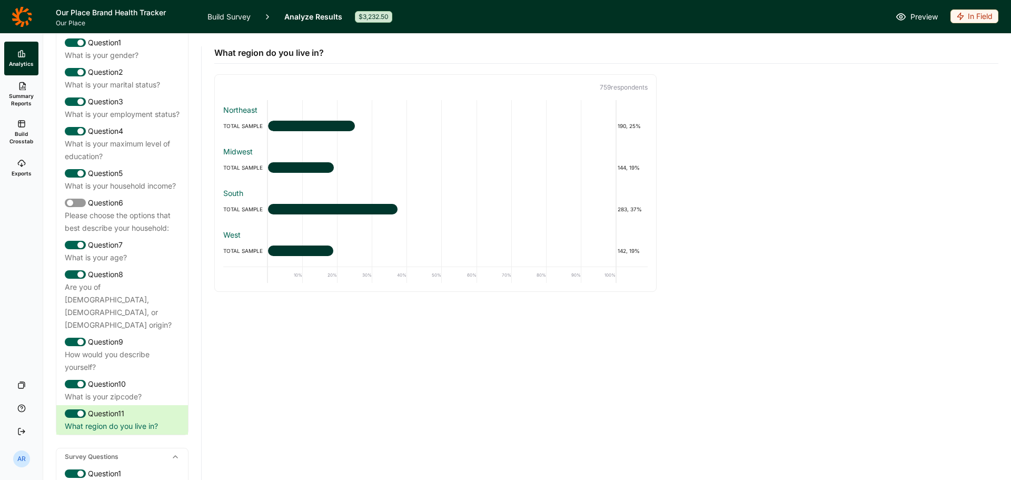
click at [32, 131] on span "Build Crosstab" at bounding box center [21, 137] width 26 height 15
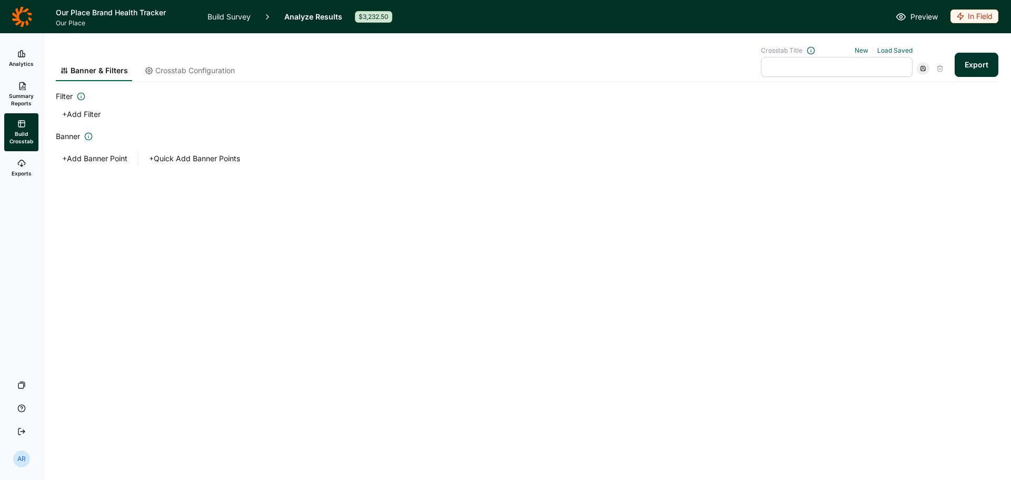
click at [26, 103] on span "Summary Reports" at bounding box center [21, 99] width 26 height 15
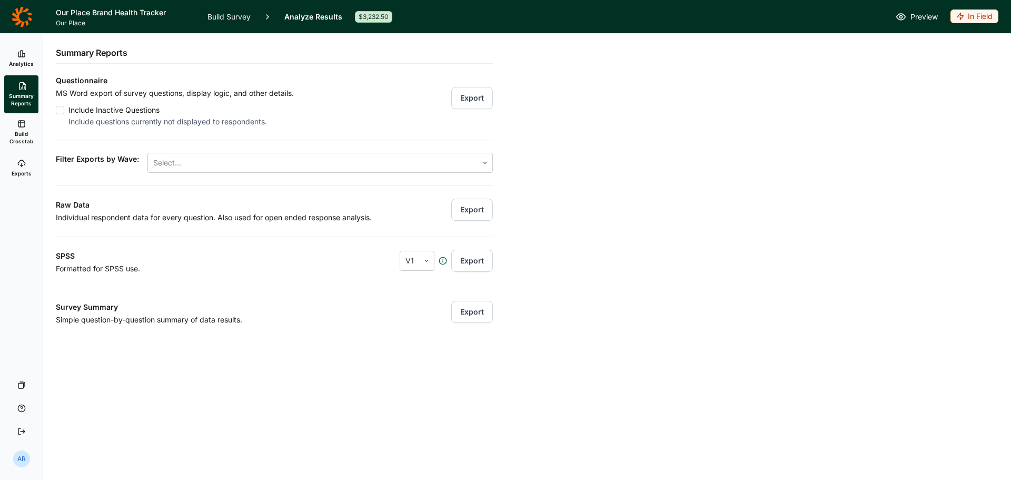
click at [11, 169] on link "Exports" at bounding box center [21, 168] width 34 height 34
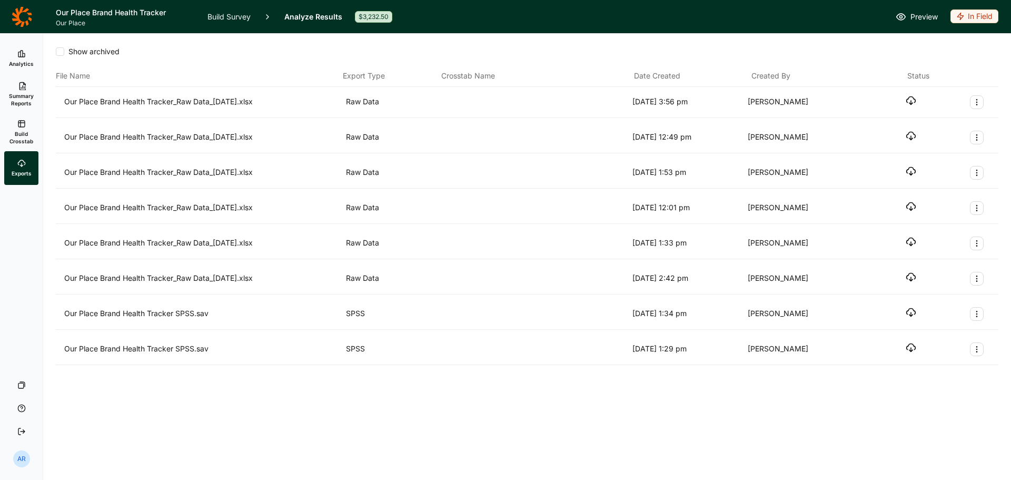
click at [27, 94] on span "Summary Reports" at bounding box center [21, 99] width 26 height 15
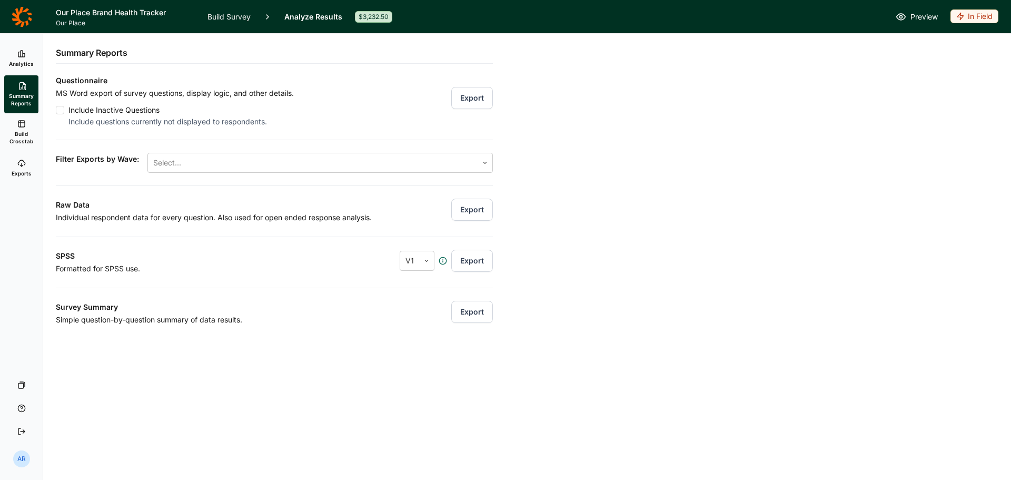
click at [24, 165] on icon at bounding box center [21, 163] width 8 height 8
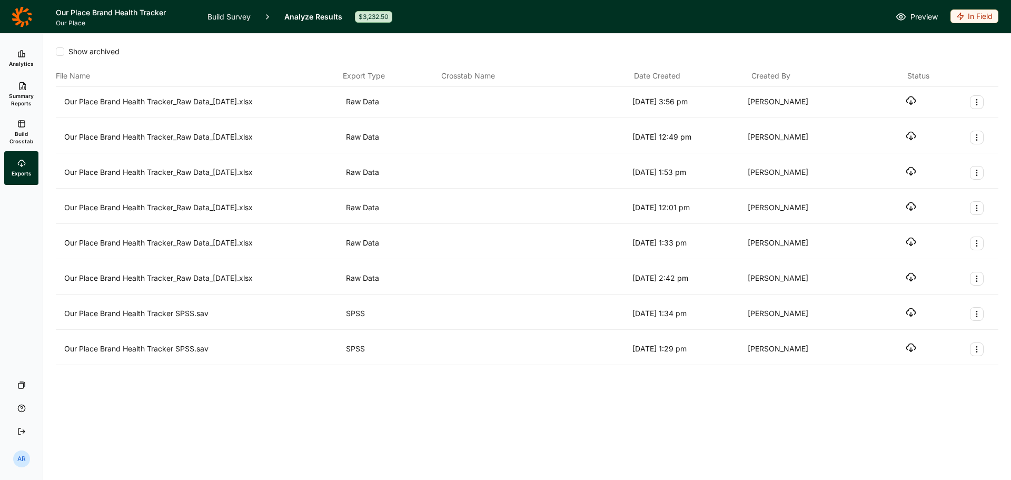
click at [466, 103] on icon "button" at bounding box center [910, 100] width 11 height 11
click at [16, 83] on link "Summary Reports" at bounding box center [21, 94] width 34 height 38
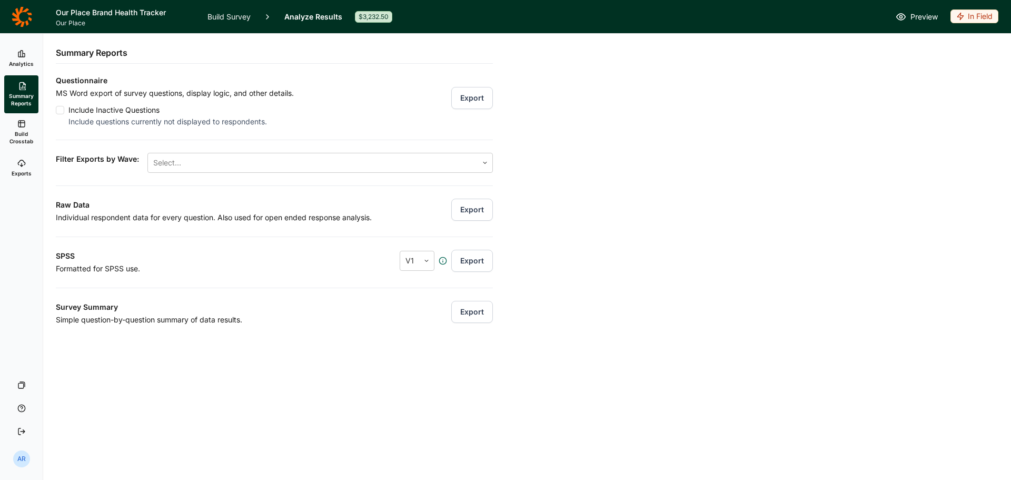
click at [29, 56] on link "Analytics" at bounding box center [21, 59] width 34 height 34
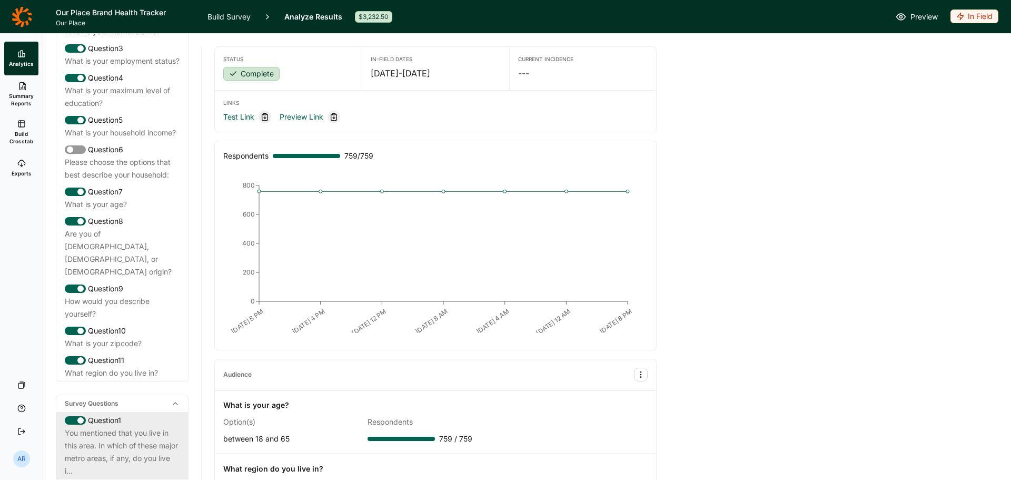
scroll to position [421, 0]
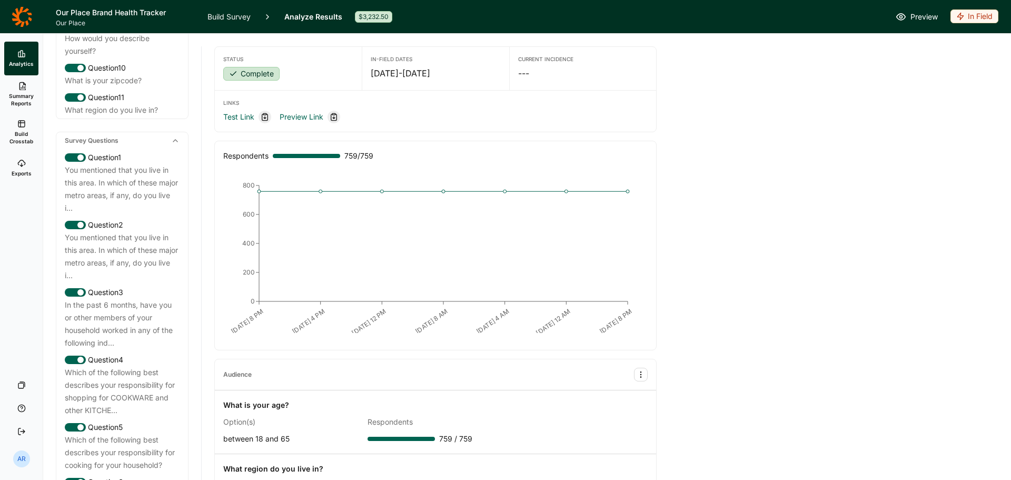
click at [219, 17] on link "Build Survey" at bounding box center [228, 16] width 43 height 33
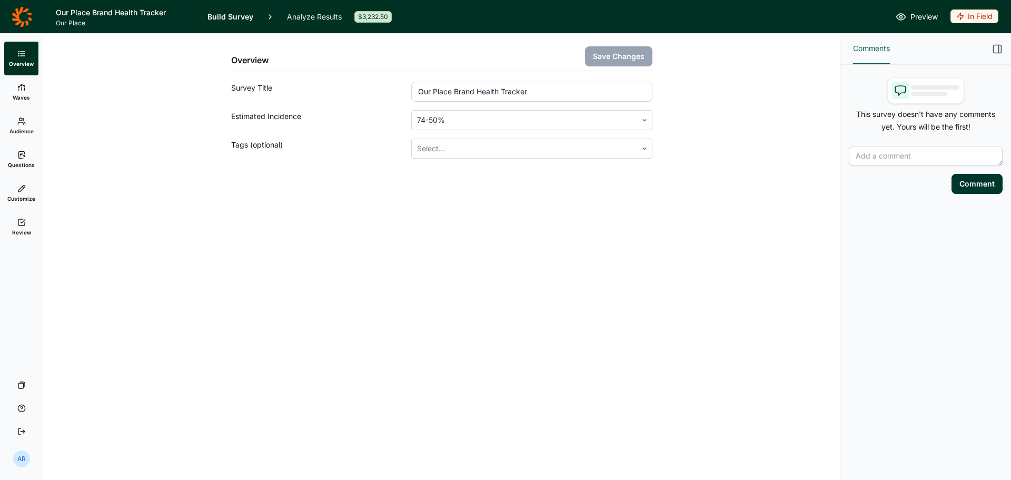
click at [24, 209] on link "Review" at bounding box center [21, 227] width 34 height 34
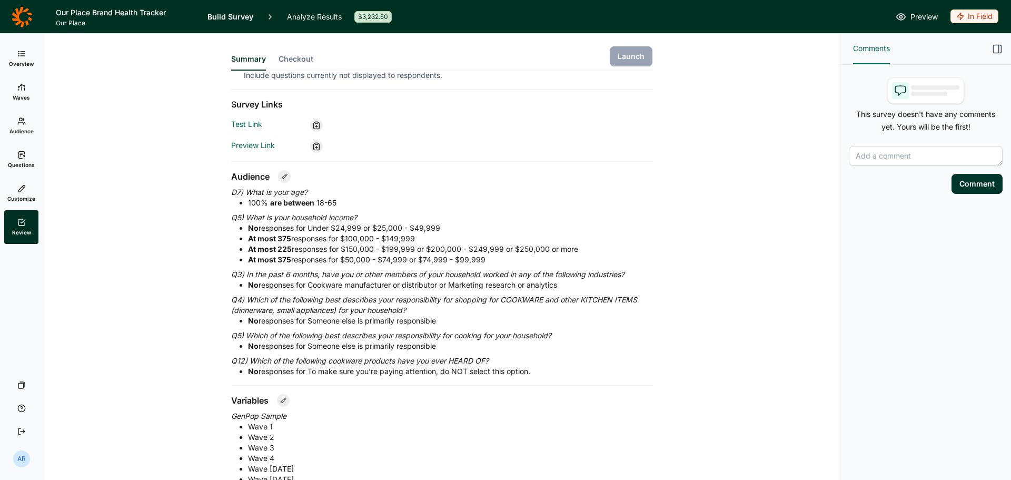
scroll to position [116, 0]
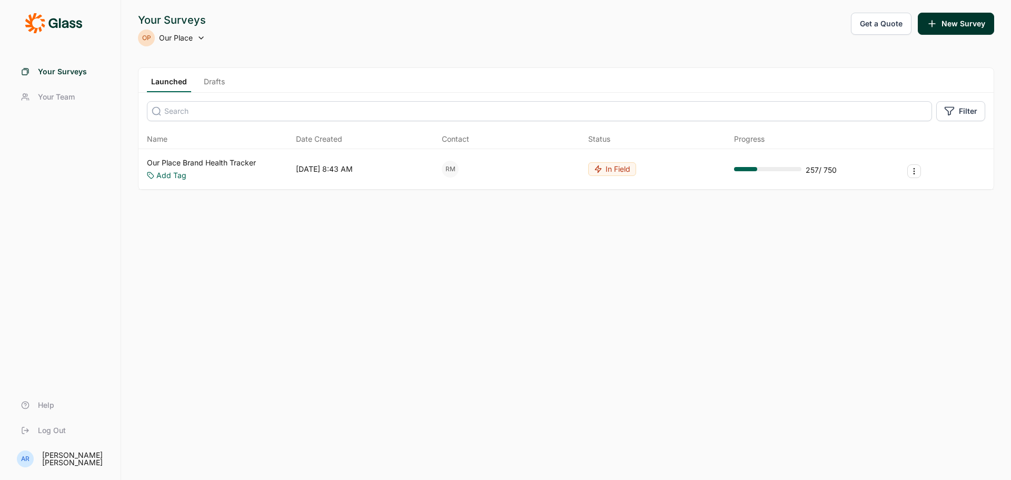
click at [230, 161] on link "Our Place Brand Health Tracker" at bounding box center [201, 162] width 109 height 11
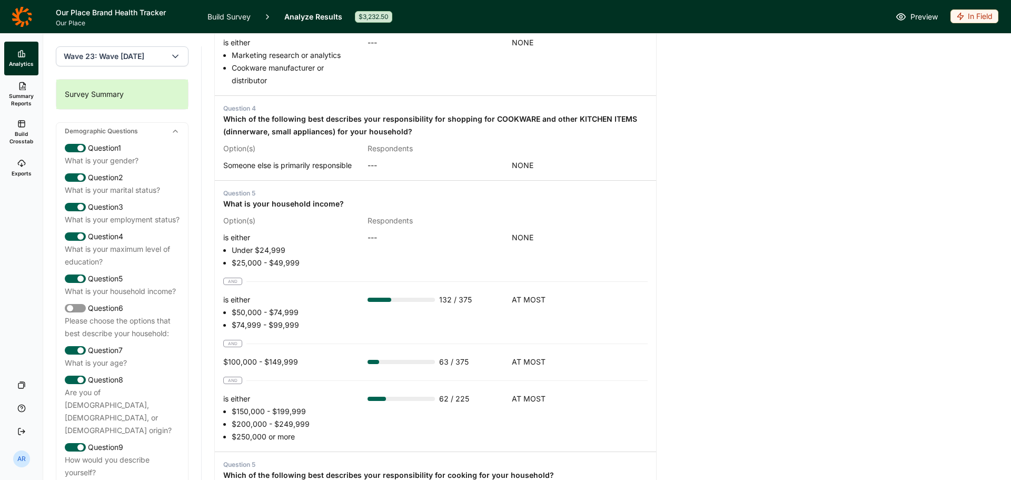
scroll to position [526, 0]
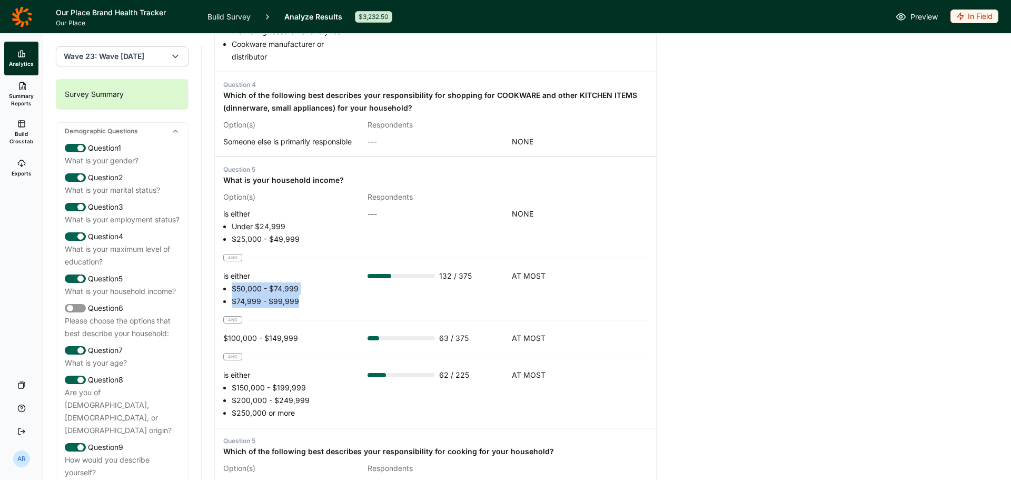
drag, startPoint x: 315, startPoint y: 306, endPoint x: 221, endPoint y: 287, distance: 96.7
click at [221, 287] on div "Question 5 What is your household income? Option(s) Respondents is either Under…" at bounding box center [435, 291] width 441 height 271
copy ul "$50,000 - $74,999 $74,999 - $99,999"
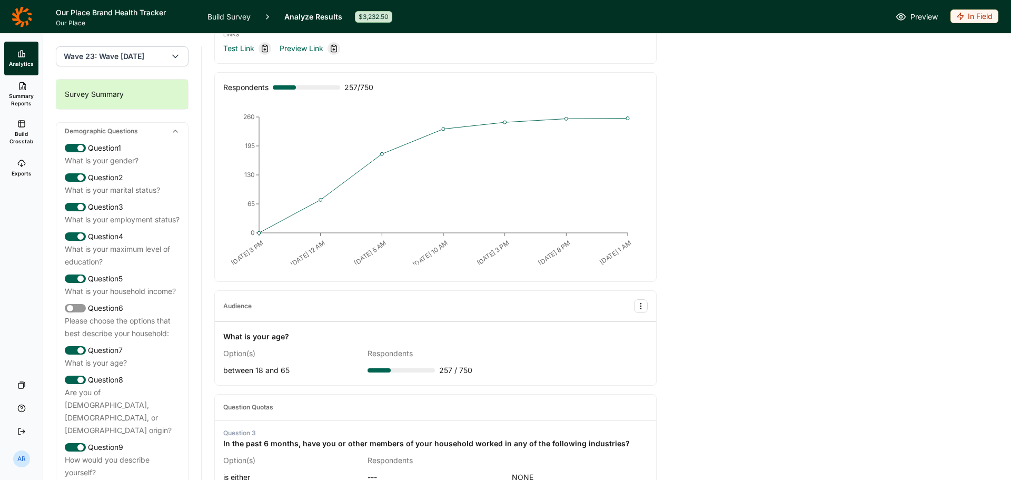
scroll to position [0, 0]
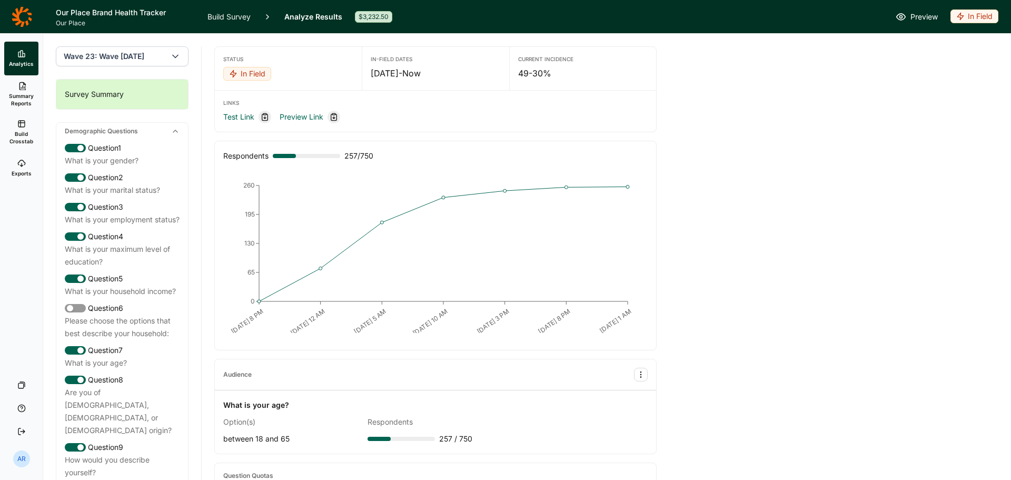
click at [104, 97] on div "Survey Summary" at bounding box center [122, 93] width 132 height 29
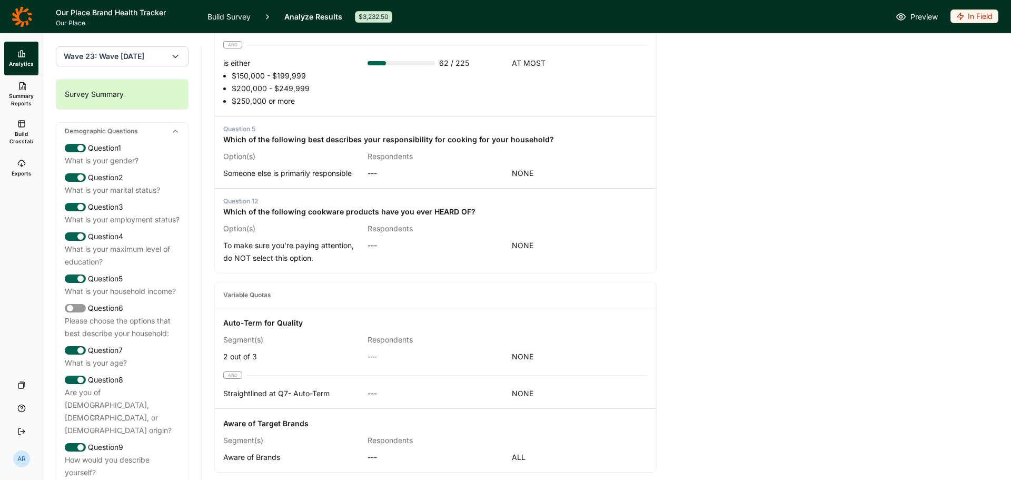
scroll to position [881, 0]
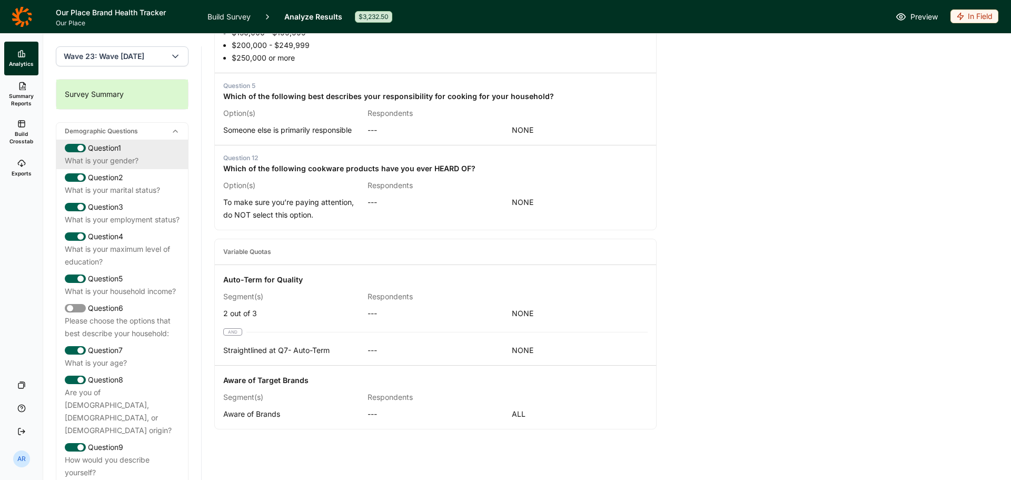
click at [119, 165] on div "What is your gender?" at bounding box center [122, 160] width 115 height 13
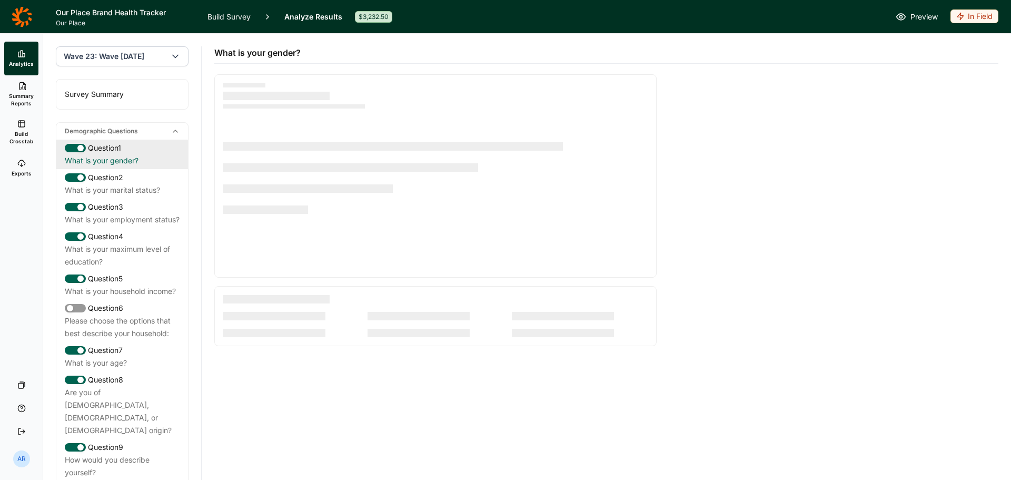
scroll to position [0, 0]
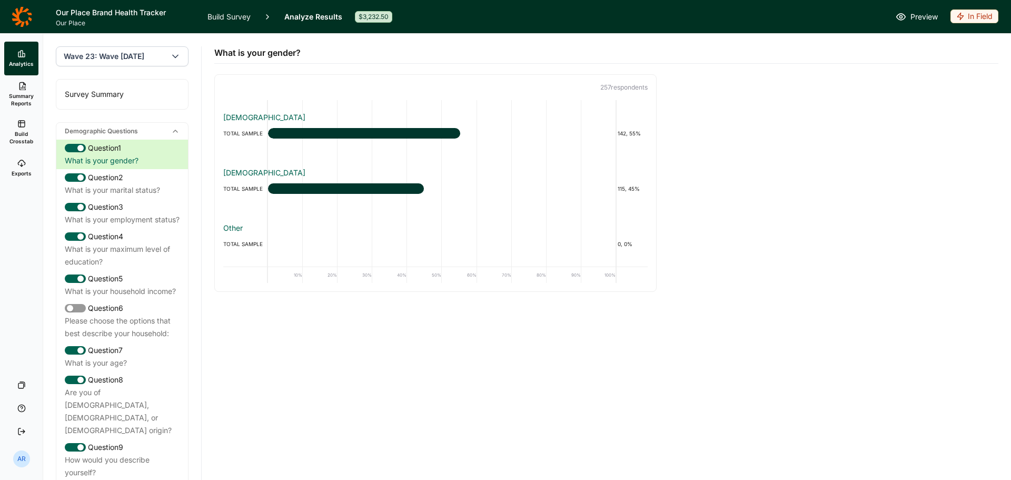
click at [152, 47] on button "Wave 23: Wave [DATE]" at bounding box center [122, 56] width 133 height 20
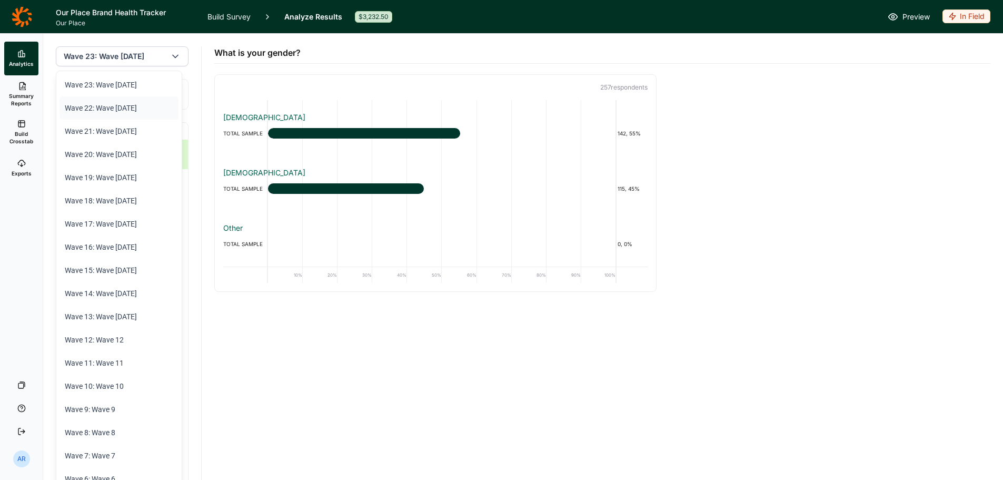
click at [148, 106] on li "Wave 22: Wave [DATE]" at bounding box center [118, 107] width 119 height 23
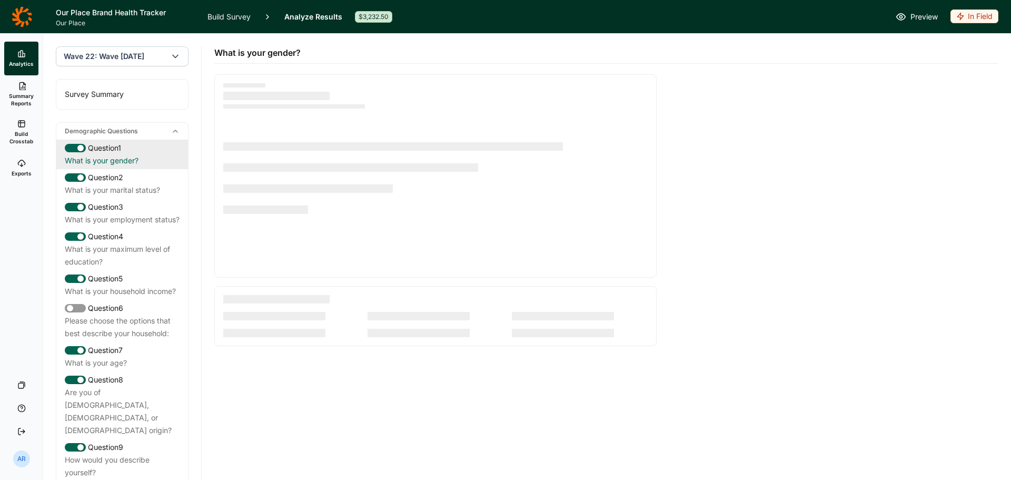
click at [133, 153] on div "Question 1" at bounding box center [122, 148] width 115 height 13
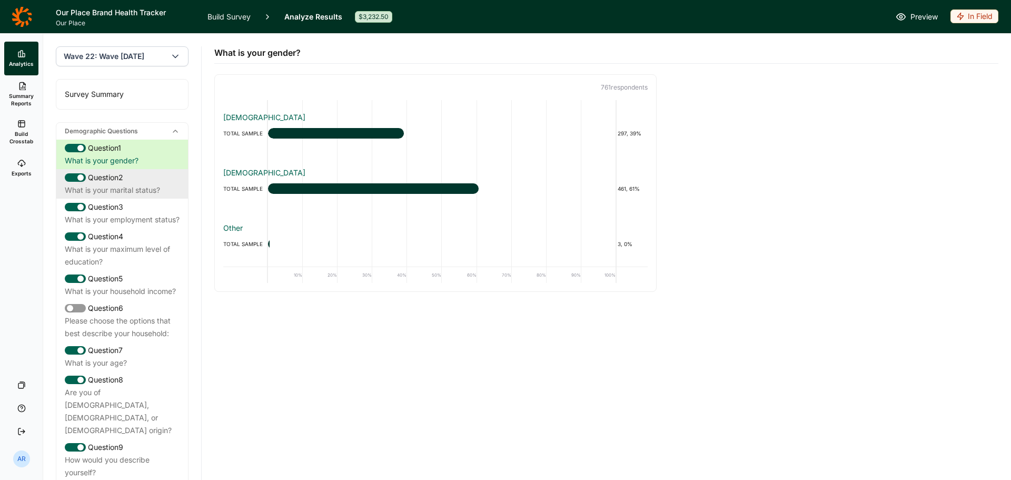
click at [135, 187] on div "What is your marital status?" at bounding box center [122, 190] width 115 height 13
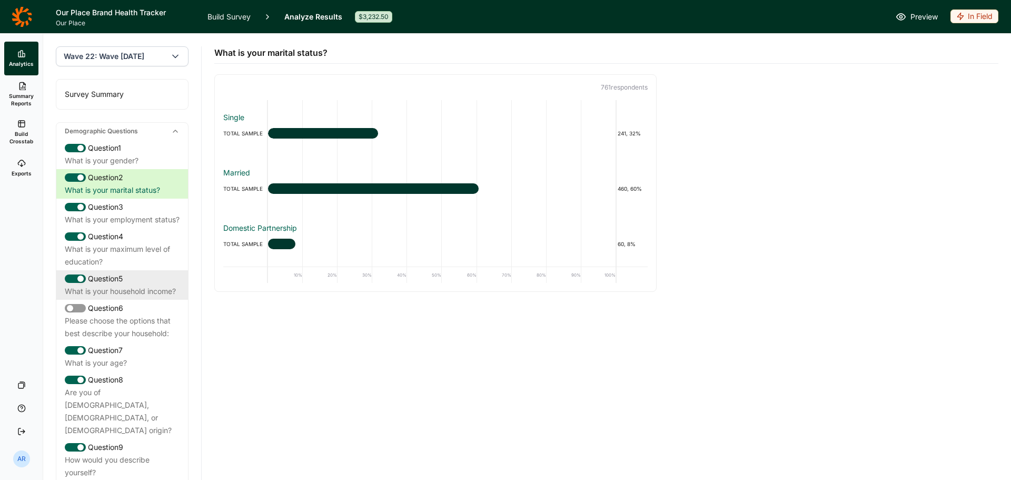
click at [118, 297] on div "What is your household income?" at bounding box center [122, 291] width 115 height 13
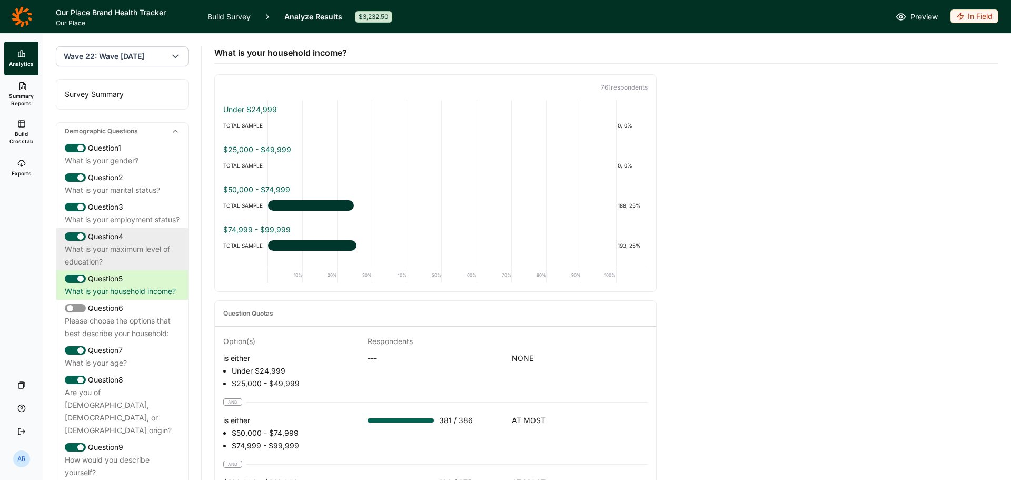
click at [134, 266] on div "What is your maximum level of education?" at bounding box center [122, 255] width 115 height 25
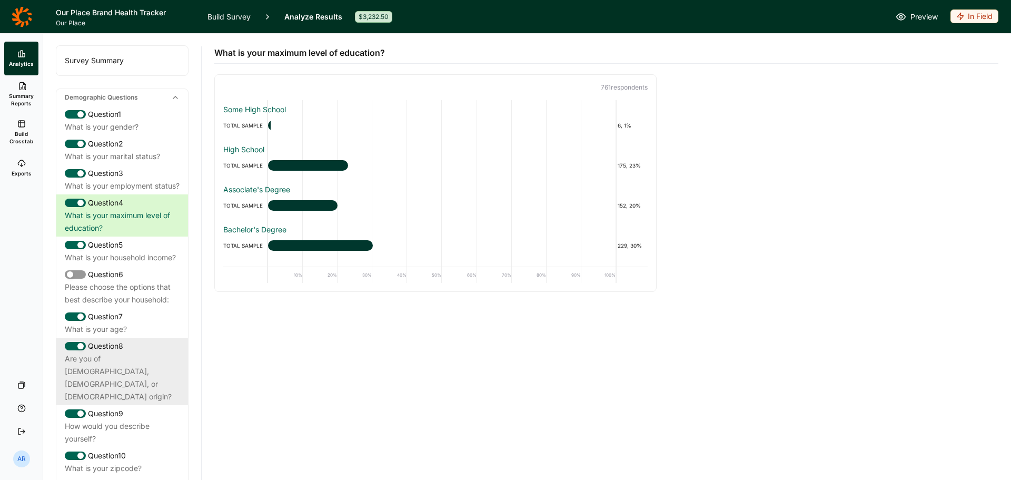
scroll to position [53, 0]
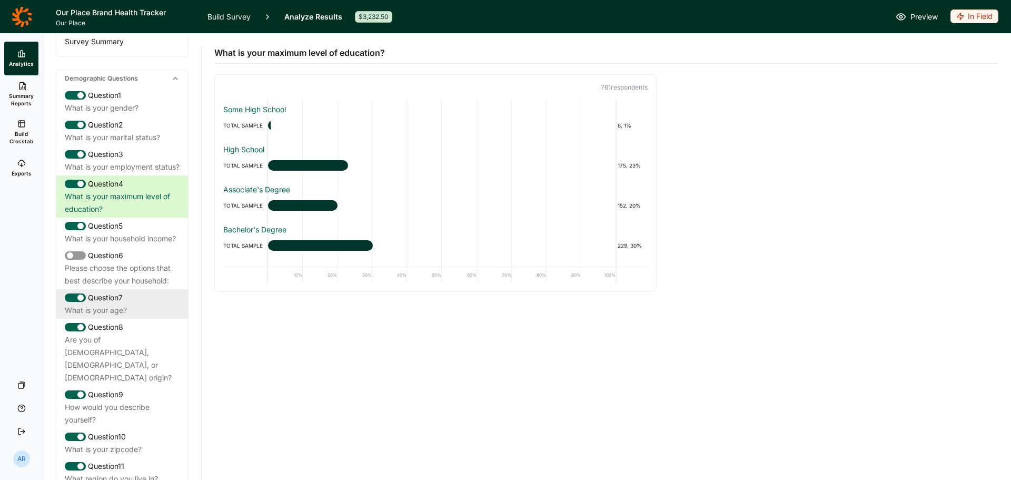
click at [143, 304] on div "Question 7" at bounding box center [122, 297] width 115 height 13
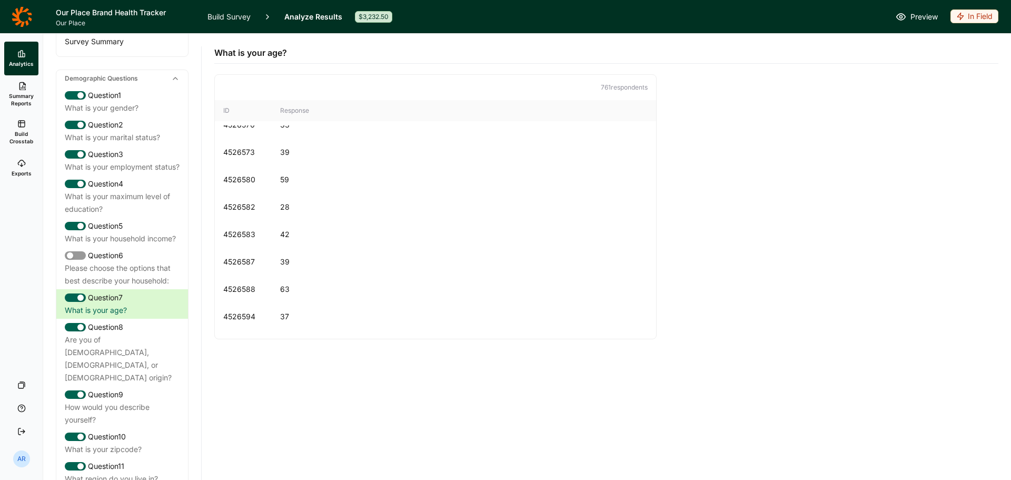
scroll to position [790, 0]
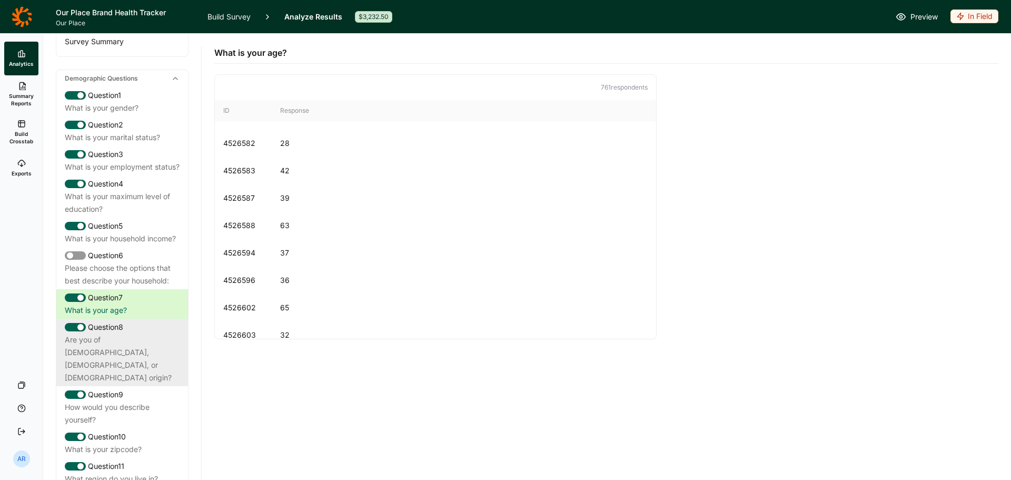
click at [135, 384] on div "Are you of [DEMOGRAPHIC_DATA], [DEMOGRAPHIC_DATA], or [DEMOGRAPHIC_DATA] origin?" at bounding box center [122, 358] width 115 height 51
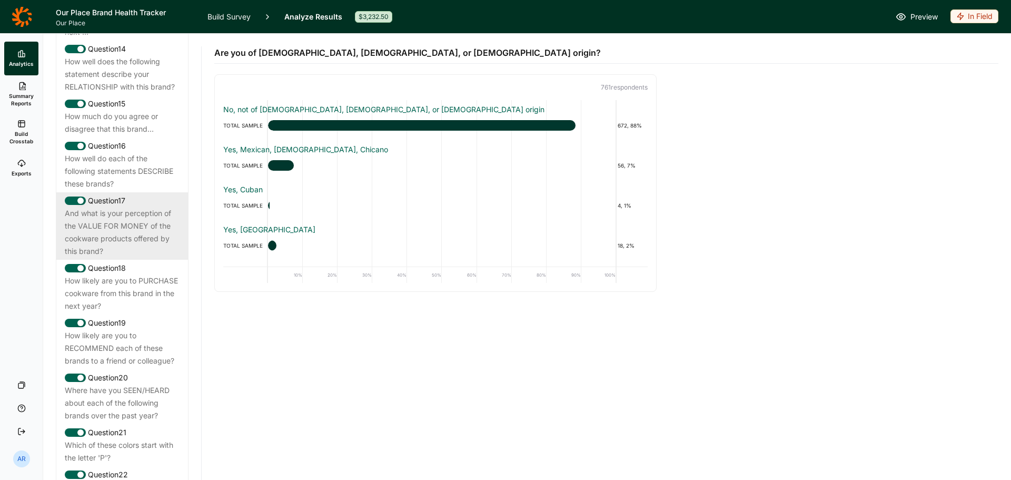
scroll to position [1527, 0]
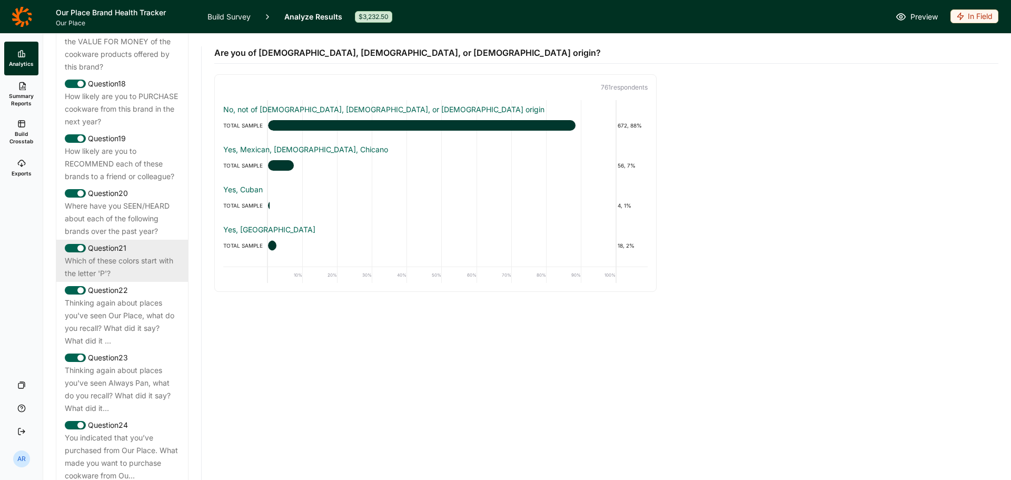
click at [108, 280] on div "Which of these colors start with the letter 'P'?" at bounding box center [122, 266] width 115 height 25
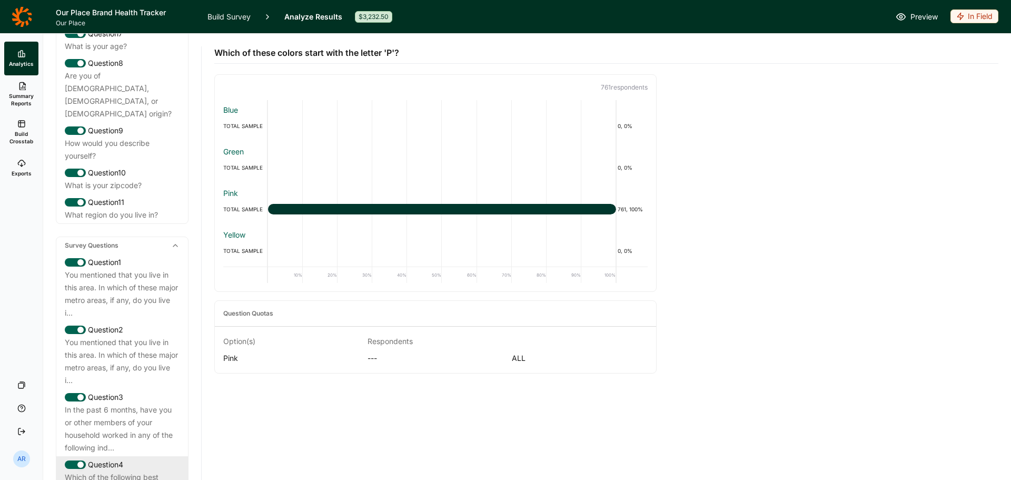
scroll to position [316, 0]
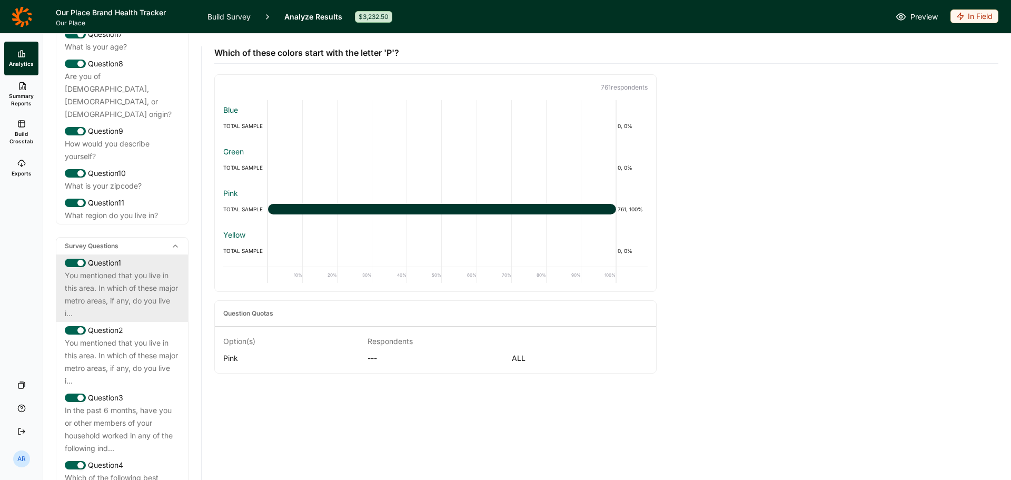
click at [143, 288] on div "You mentioned that you live in this area. In which of these major metro areas, …" at bounding box center [122, 294] width 115 height 51
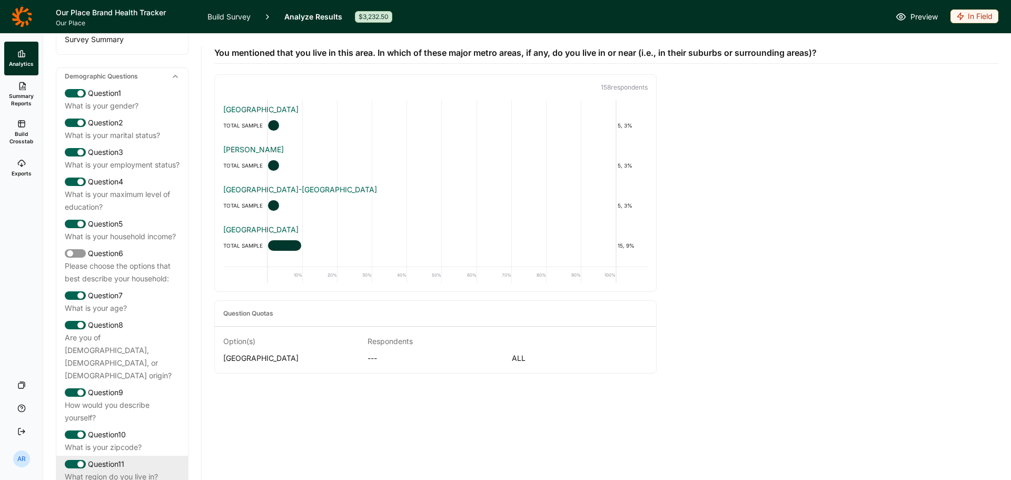
scroll to position [53, 0]
click at [206, 269] on div "You mentioned that you live in this area. In which of these major metro areas, …" at bounding box center [606, 257] width 809 height 446
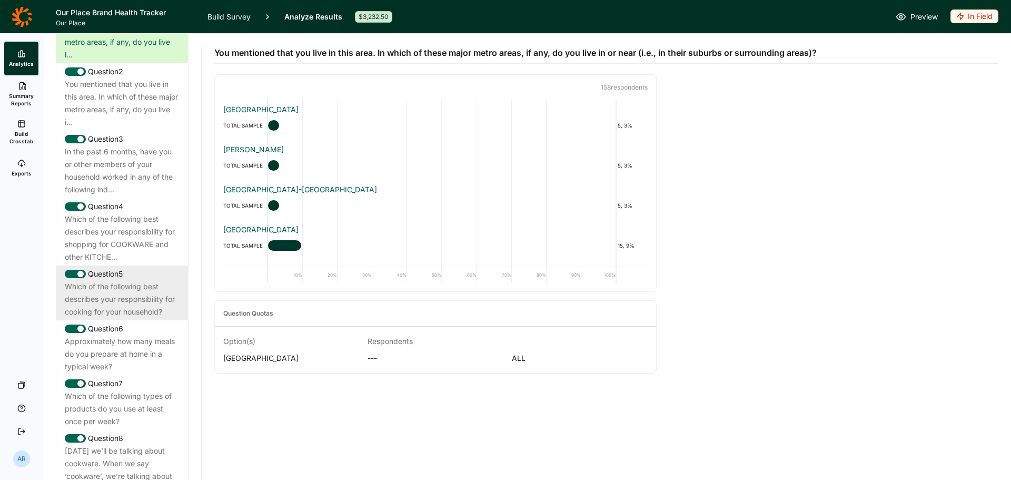
click at [151, 318] on div "Which of the following best describes your responsibility for cooking for your …" at bounding box center [122, 299] width 115 height 38
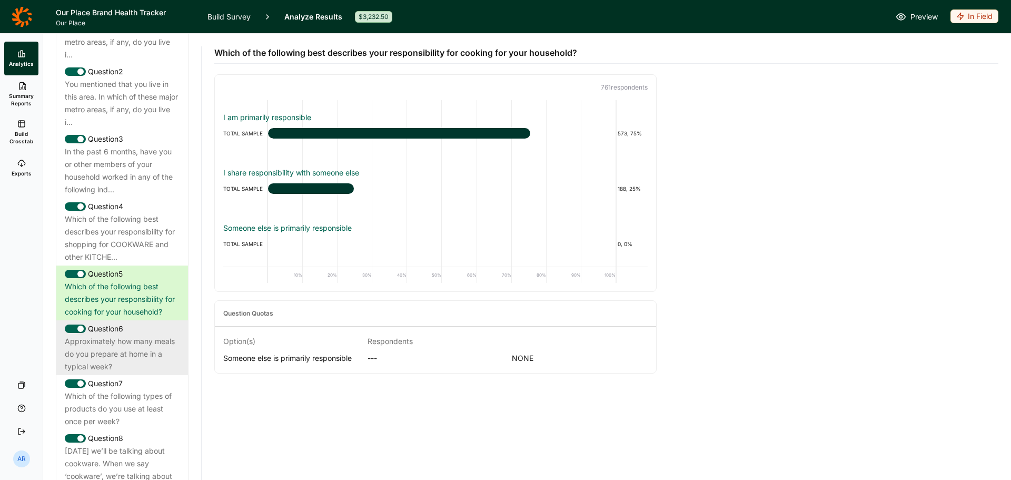
click at [121, 372] on div "Approximately how many meals do you prepare at home in a typical week?" at bounding box center [122, 354] width 115 height 38
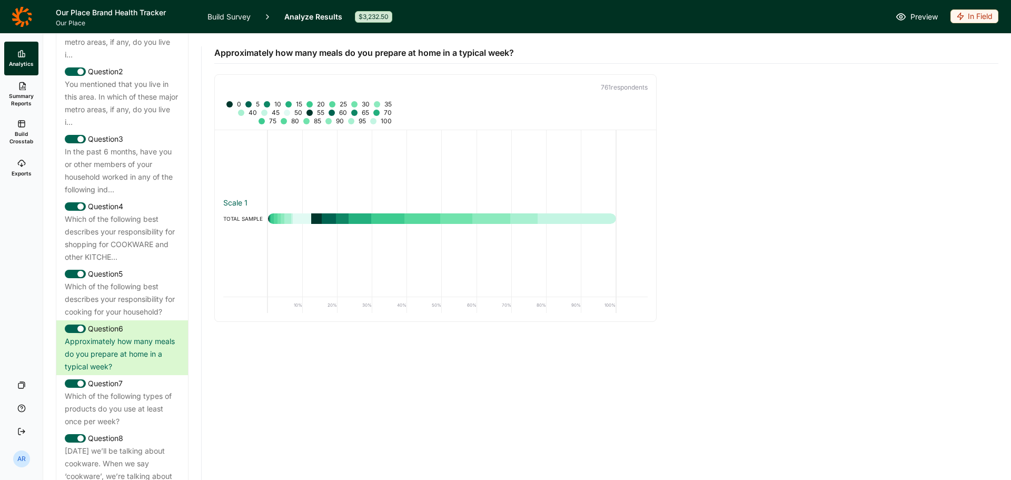
click at [230, 104] on div at bounding box center [229, 104] width 6 height 6
